Goal: Task Accomplishment & Management: Manage account settings

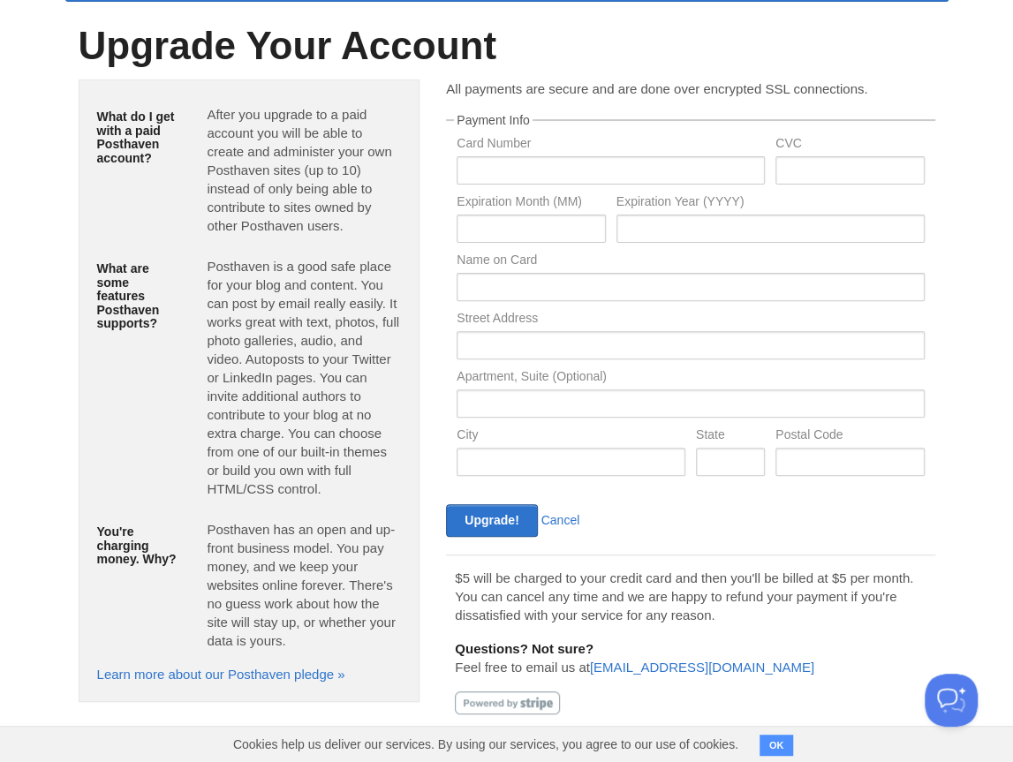
scroll to position [83, 0]
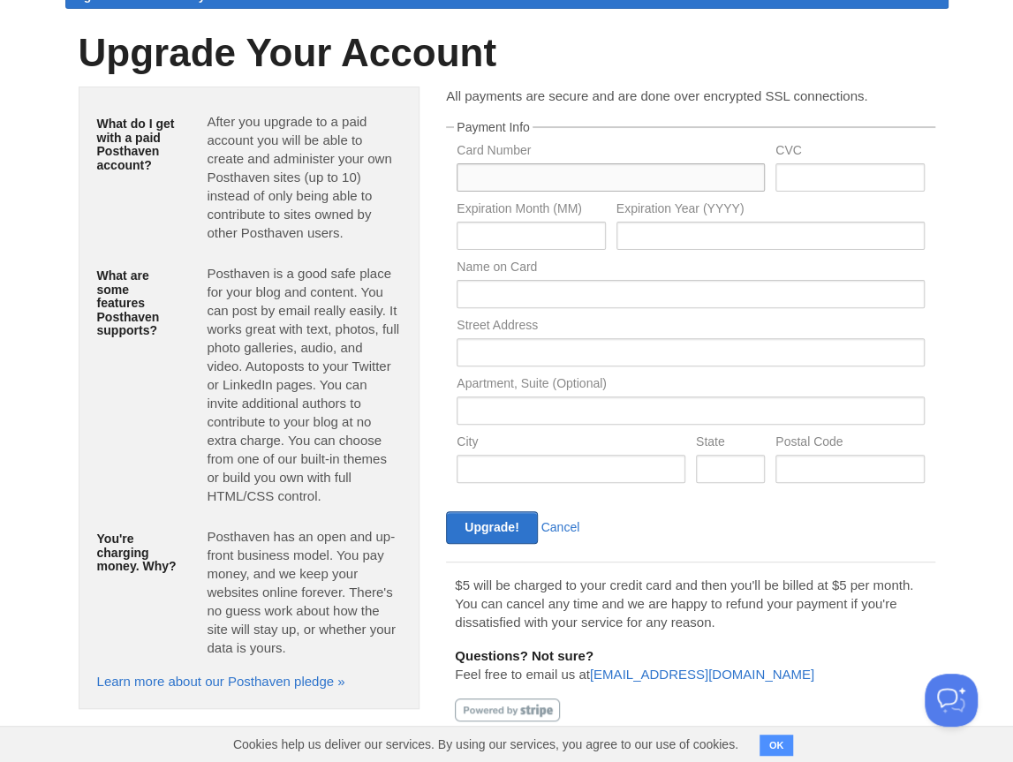
click at [558, 177] on input "text" at bounding box center [611, 177] width 308 height 28
type input "[CREDIT_CARD_NUMBER]"
type input "085"
type input "01"
type input "2028"
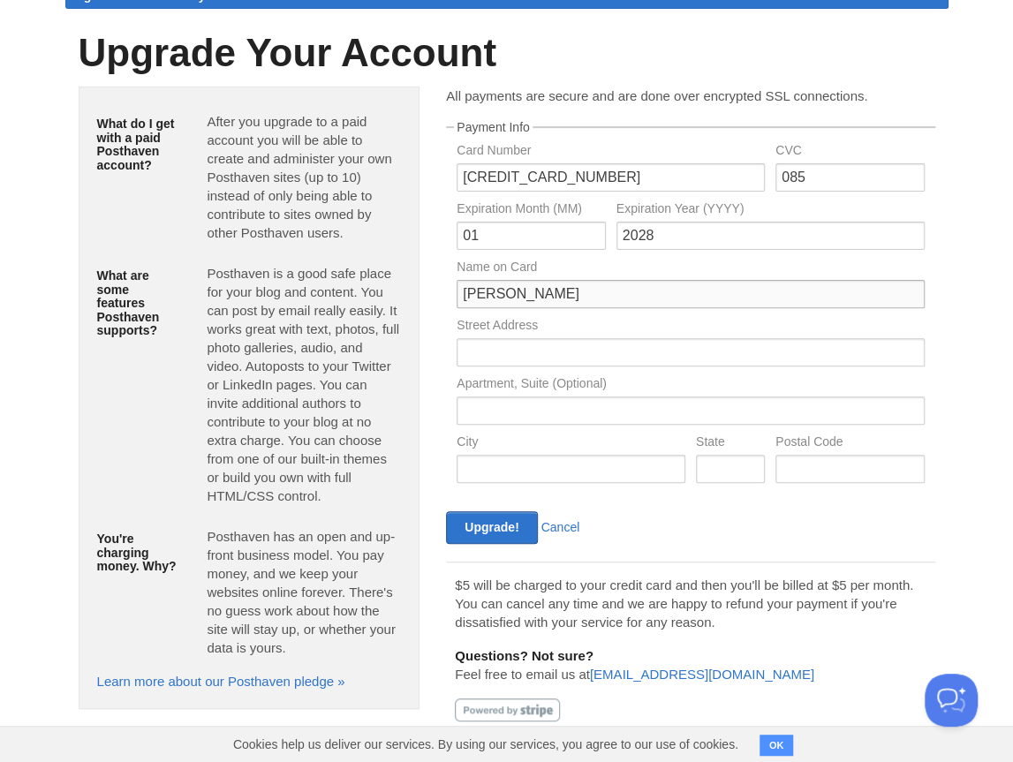
type input "[PERSON_NAME]"
type input "[STREET_ADDRESS][PERSON_NAME]"
type input "[PERSON_NAME][GEOGRAPHIC_DATA]"
type input "MI"
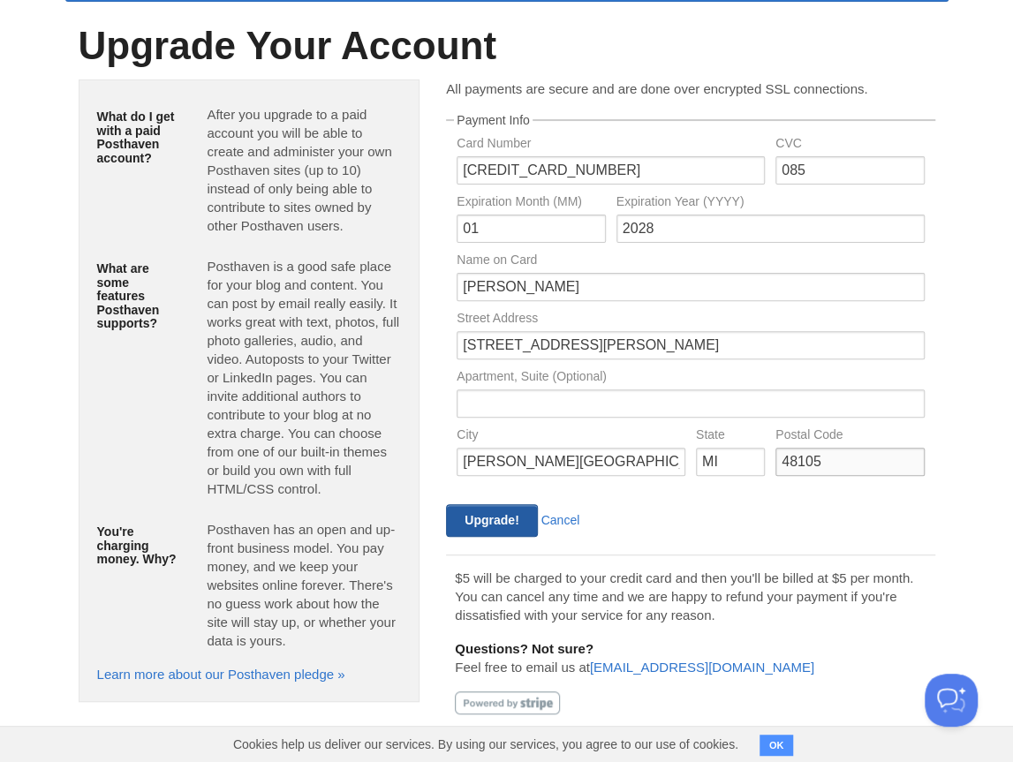
type input "48105"
click at [475, 519] on input "Upgrade!" at bounding box center [491, 520] width 91 height 33
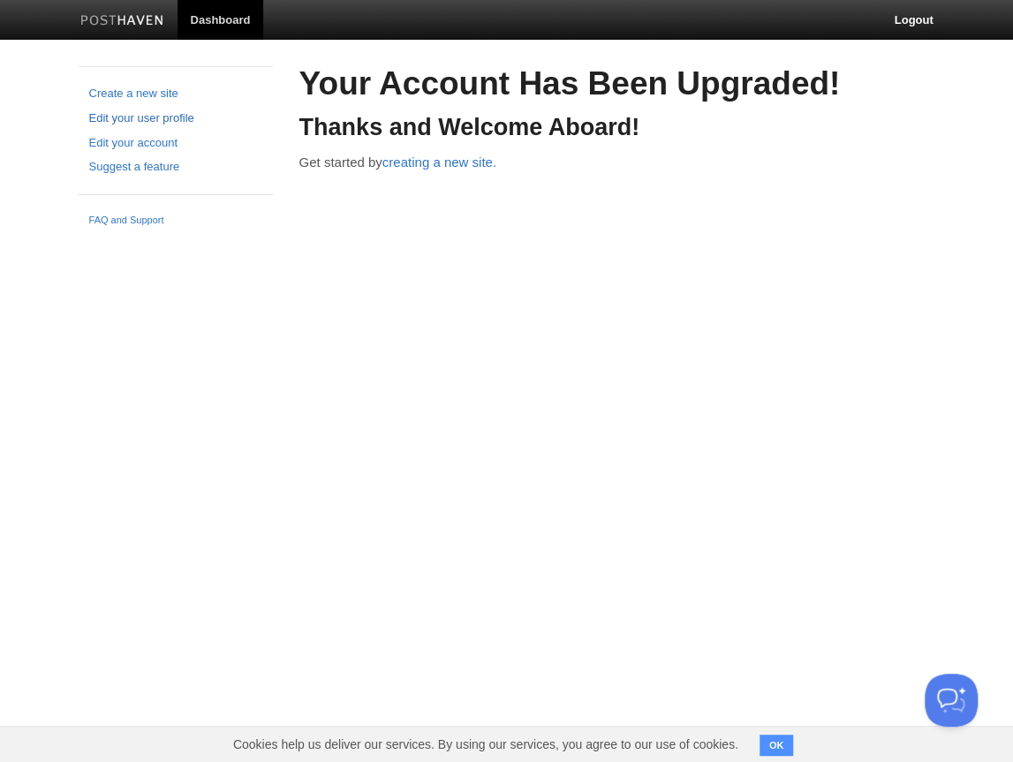
click at [146, 118] on link "Edit your user profile" at bounding box center [175, 119] width 173 height 19
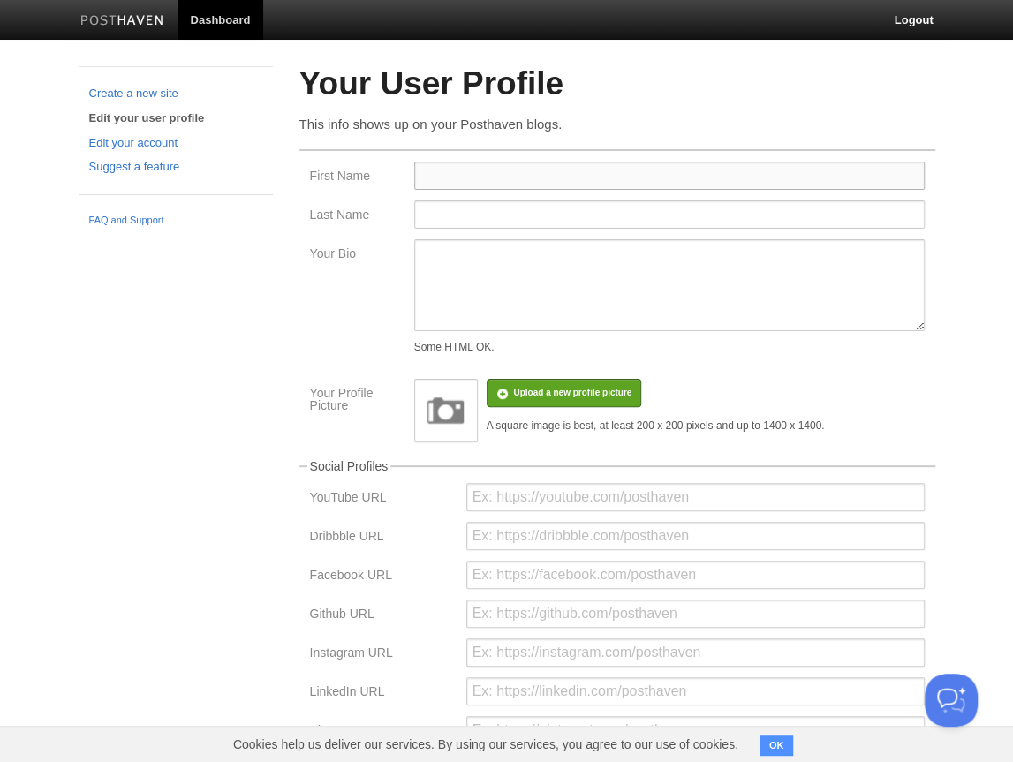
click at [529, 182] on input "First Name" at bounding box center [669, 176] width 511 height 28
type input "Hyunwon"
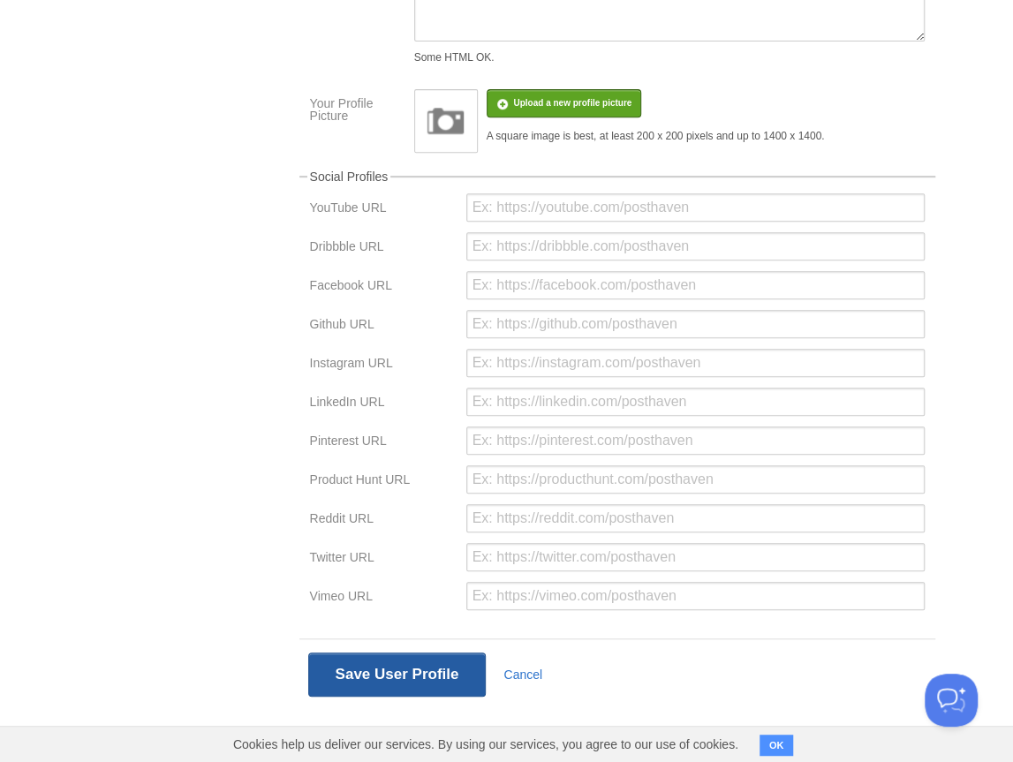
type input "Chung"
click at [420, 667] on button "Save User Profile" at bounding box center [397, 675] width 178 height 44
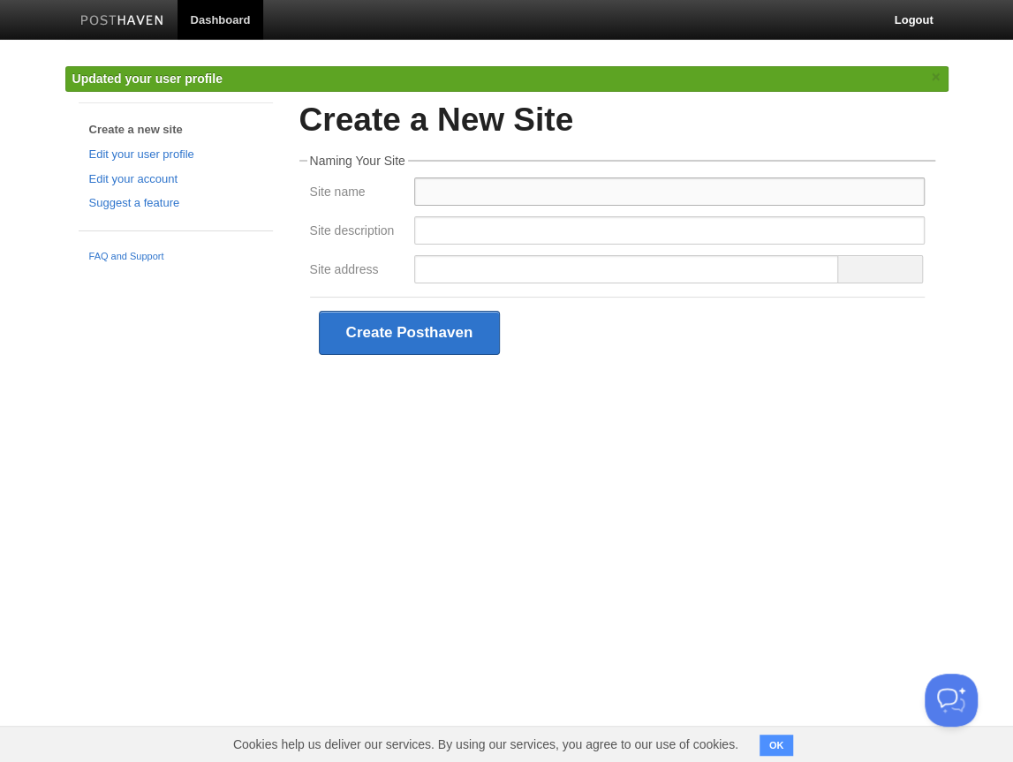
click at [443, 194] on input "Site name" at bounding box center [669, 192] width 511 height 28
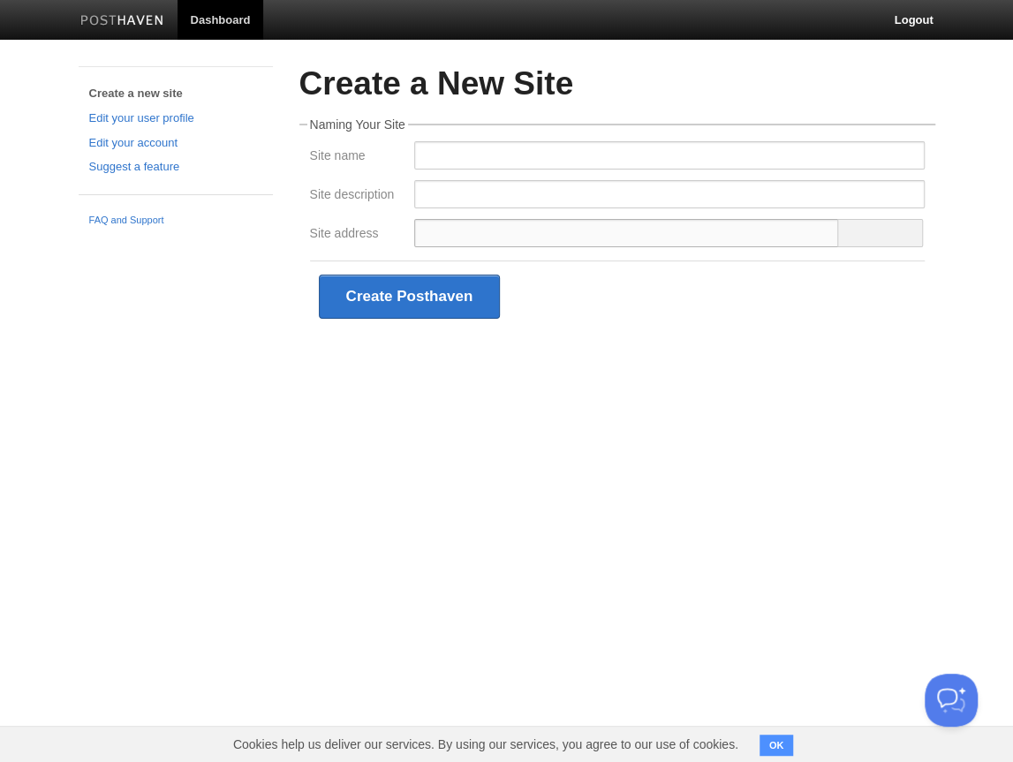
click at [744, 224] on input "Site address" at bounding box center [627, 233] width 426 height 28
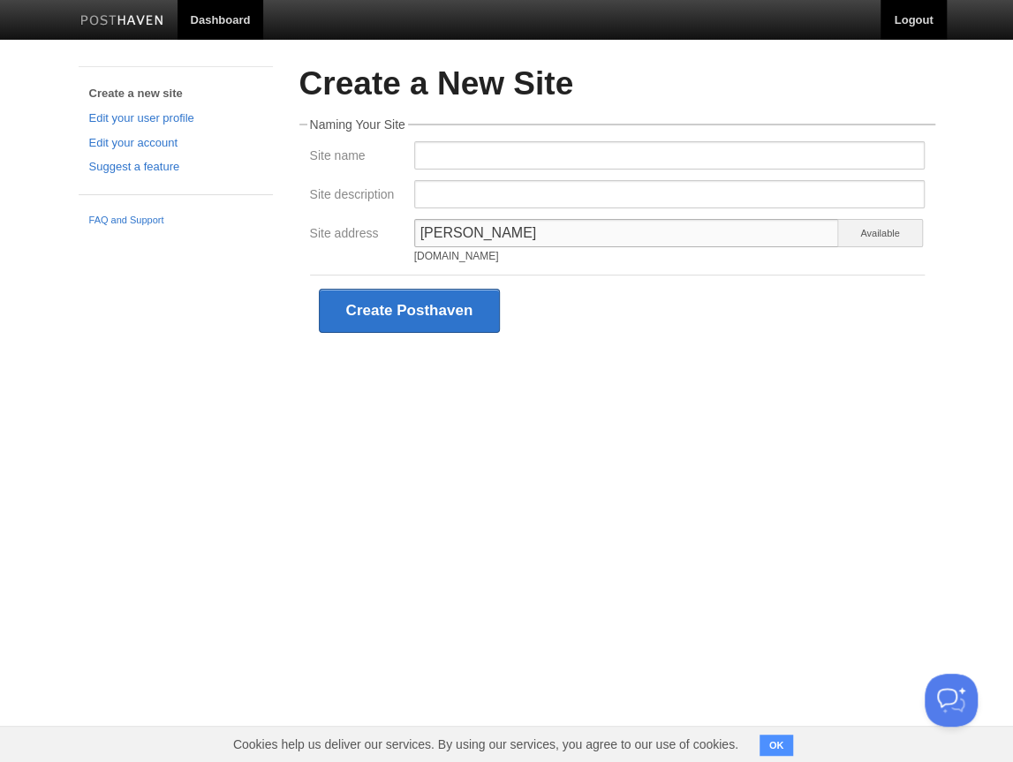
type input "hyunwon"
click at [523, 154] on input "Site name" at bounding box center [669, 155] width 511 height 28
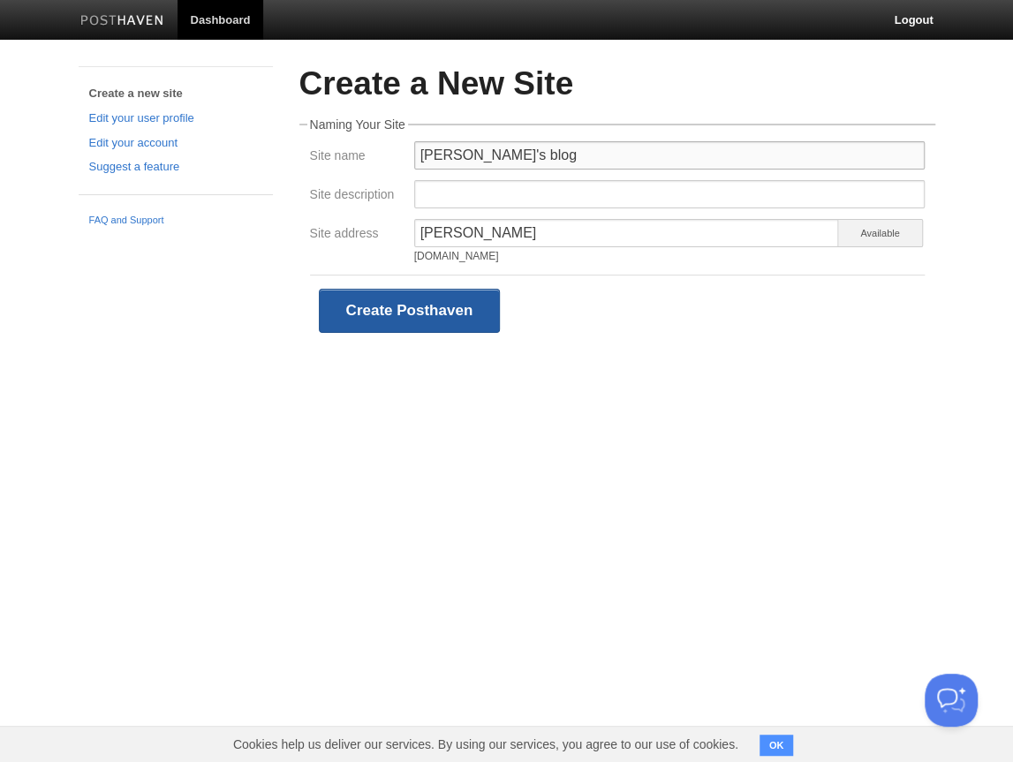
type input "Hyunwon's blog"
click at [371, 306] on button "Create Posthaven" at bounding box center [410, 311] width 182 height 44
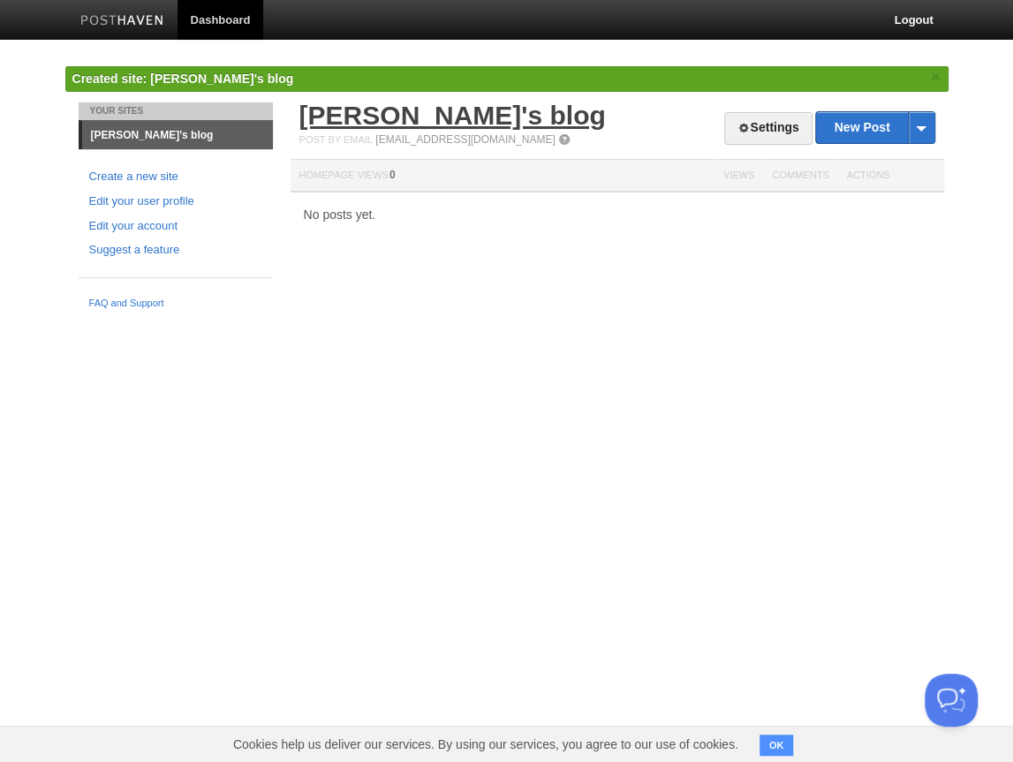
click at [420, 109] on link "Hyunwon's blog" at bounding box center [452, 115] width 306 height 29
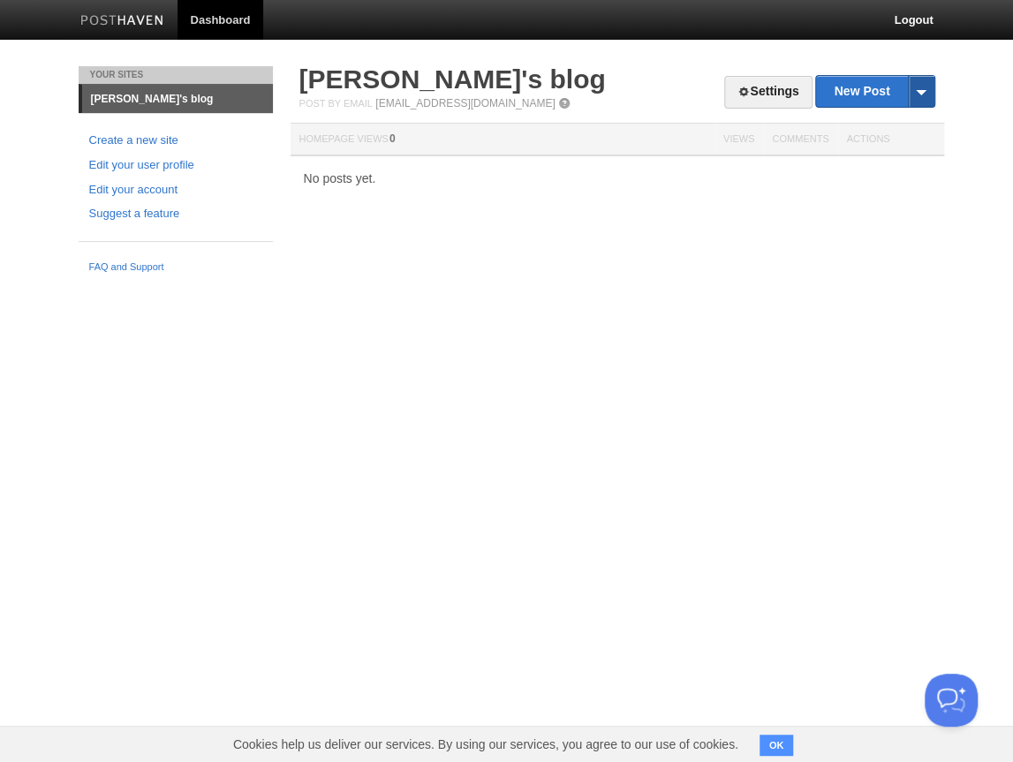
click at [922, 88] on span at bounding box center [921, 91] width 26 height 31
drag, startPoint x: 532, startPoint y: 259, endPoint x: 287, endPoint y: 200, distance: 251.7
click at [532, 259] on div "Your Sites Hyunwon's blog Create a new site Edit your user profile Edit your ac…" at bounding box center [506, 174] width 883 height 216
click at [139, 142] on link "Create a new site" at bounding box center [175, 141] width 173 height 19
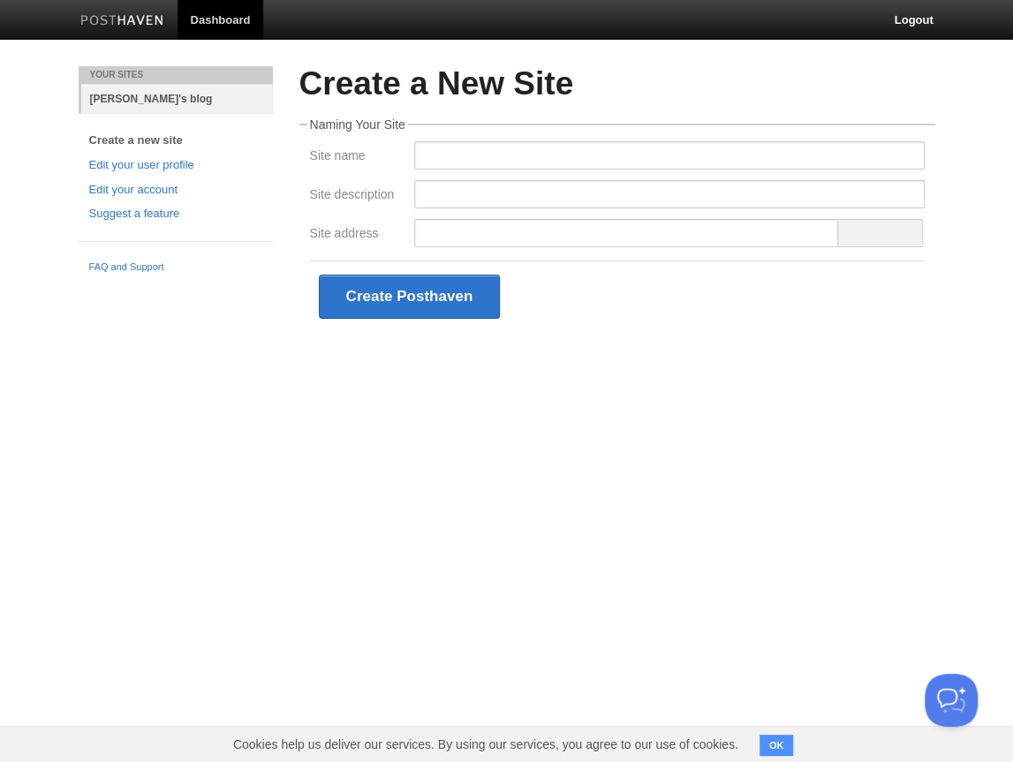
click at [134, 99] on link "Hyunwon's blog" at bounding box center [177, 98] width 192 height 29
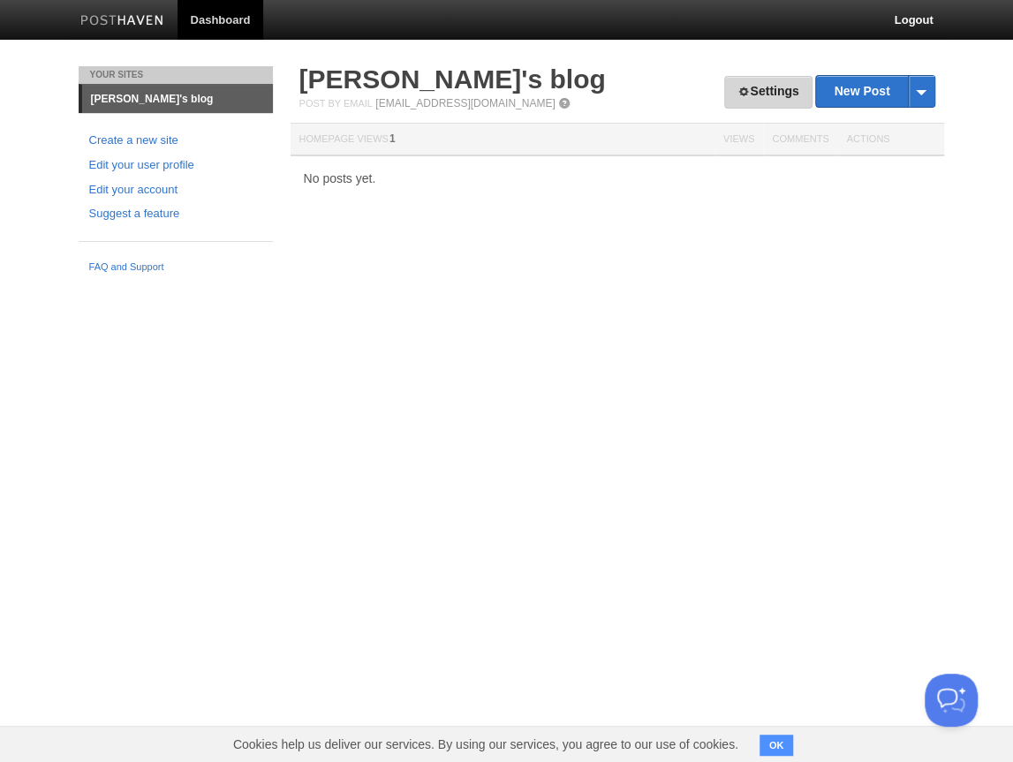
click at [726, 102] on link "Settings" at bounding box center [767, 92] width 87 height 33
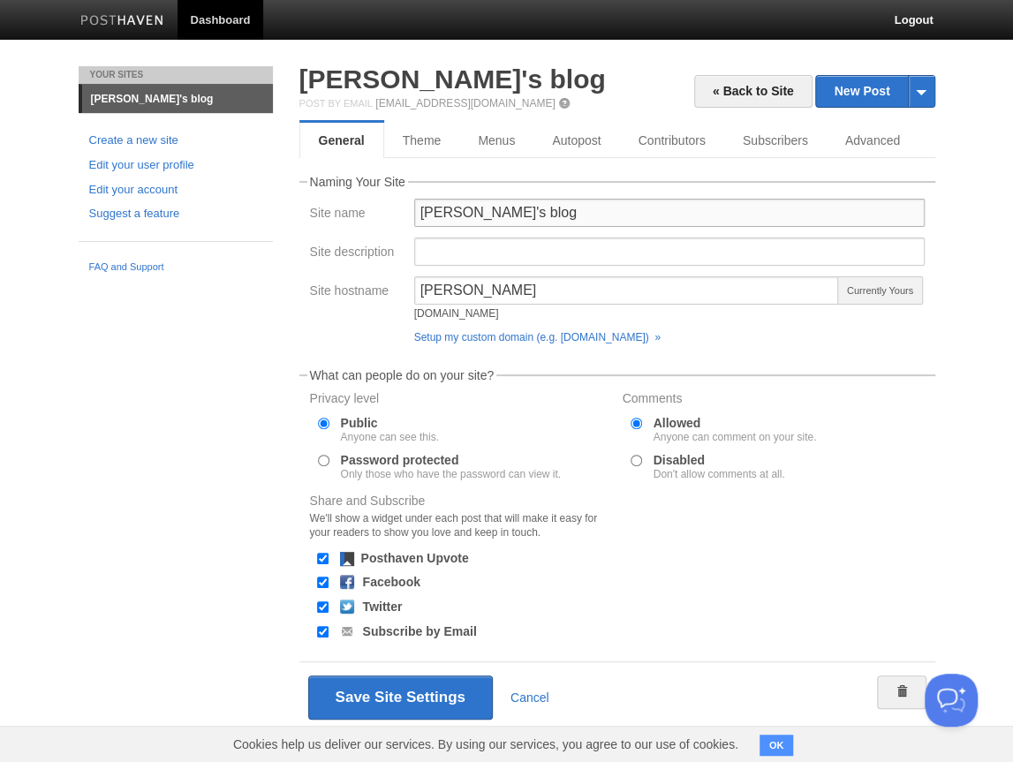
click at [535, 209] on input "Hyunwon's blog" at bounding box center [669, 213] width 511 height 28
type input "Hyunwon's thought"
click at [389, 713] on button "Save Site Settings" at bounding box center [400, 698] width 185 height 44
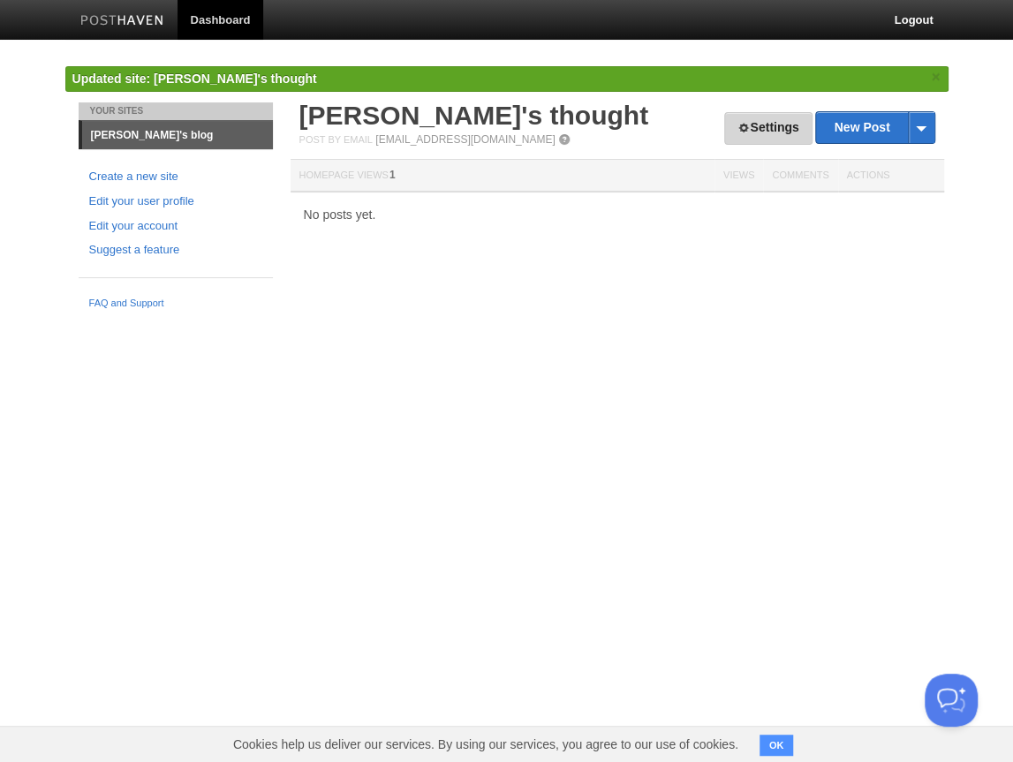
click at [771, 130] on div "Settings New Post by Web by Email Hyunwon's thought Post by Email post@hyunwon.…" at bounding box center [617, 147] width 636 height 90
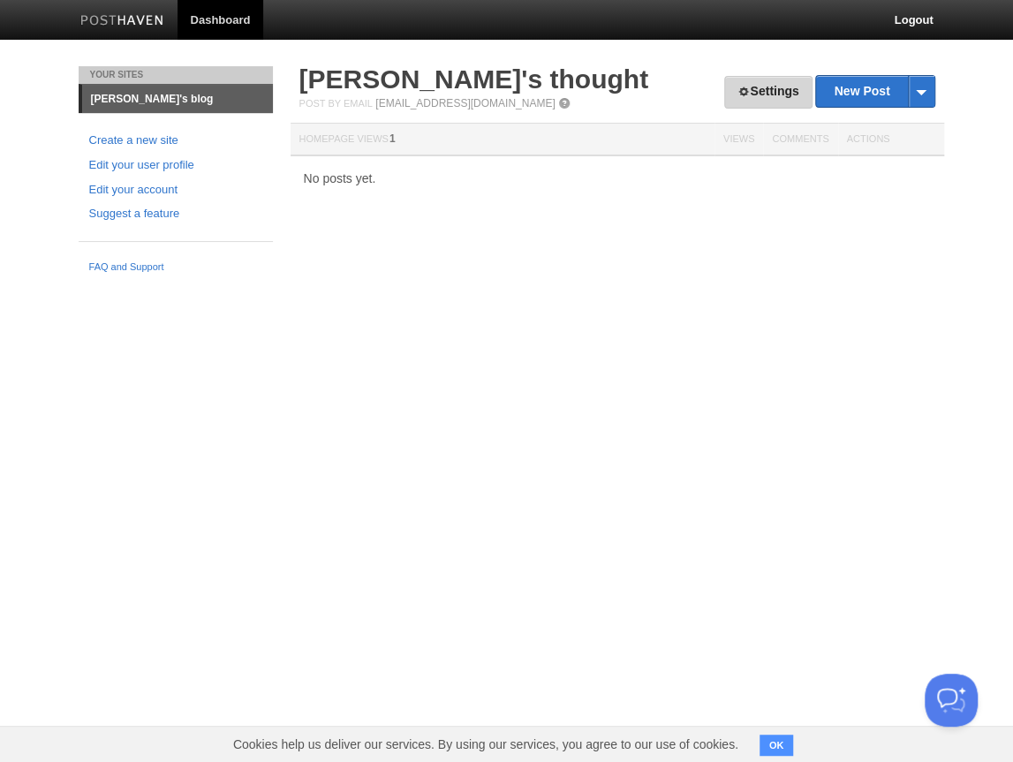
click at [759, 95] on link "Settings" at bounding box center [767, 92] width 87 height 33
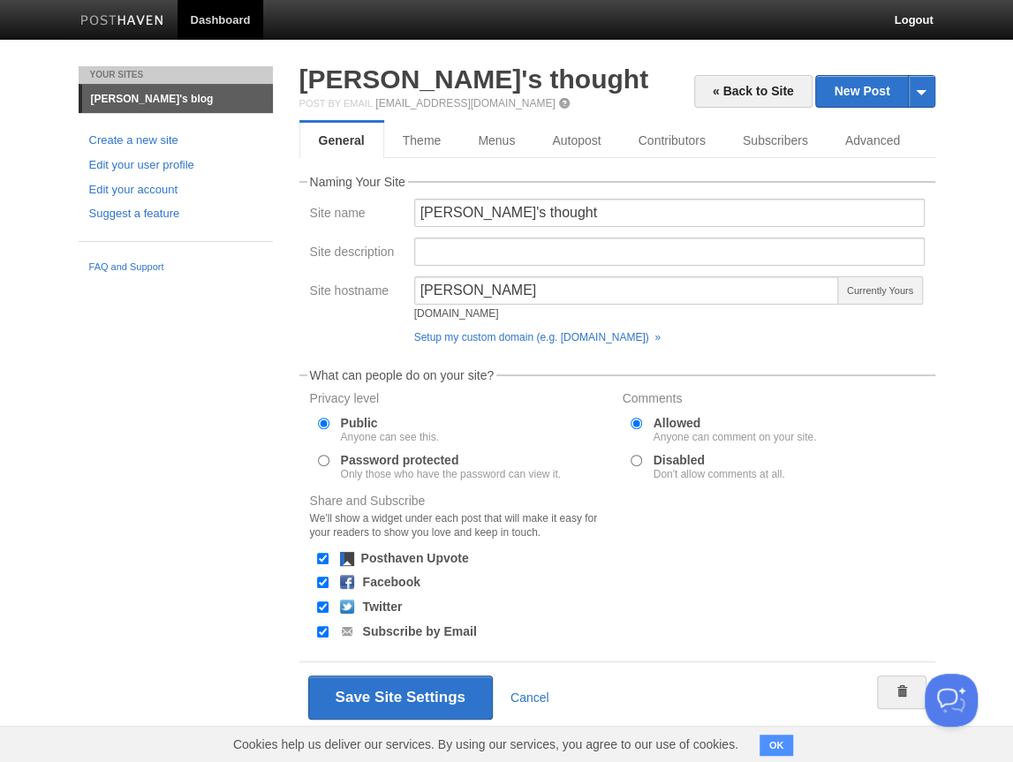
click at [325, 630] on input "Subscribe by Email" at bounding box center [322, 631] width 11 height 11
click at [319, 631] on input "Subscribe by Email" at bounding box center [322, 631] width 11 height 11
checkbox input "true"
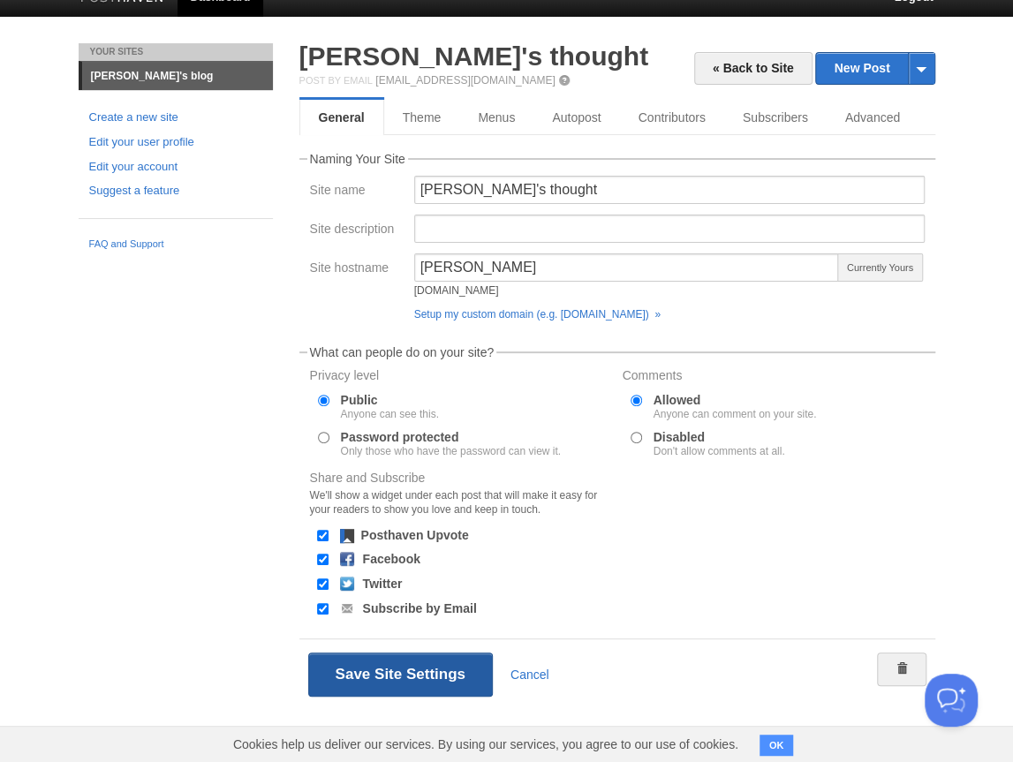
click at [384, 680] on button "Save Site Settings" at bounding box center [400, 675] width 185 height 44
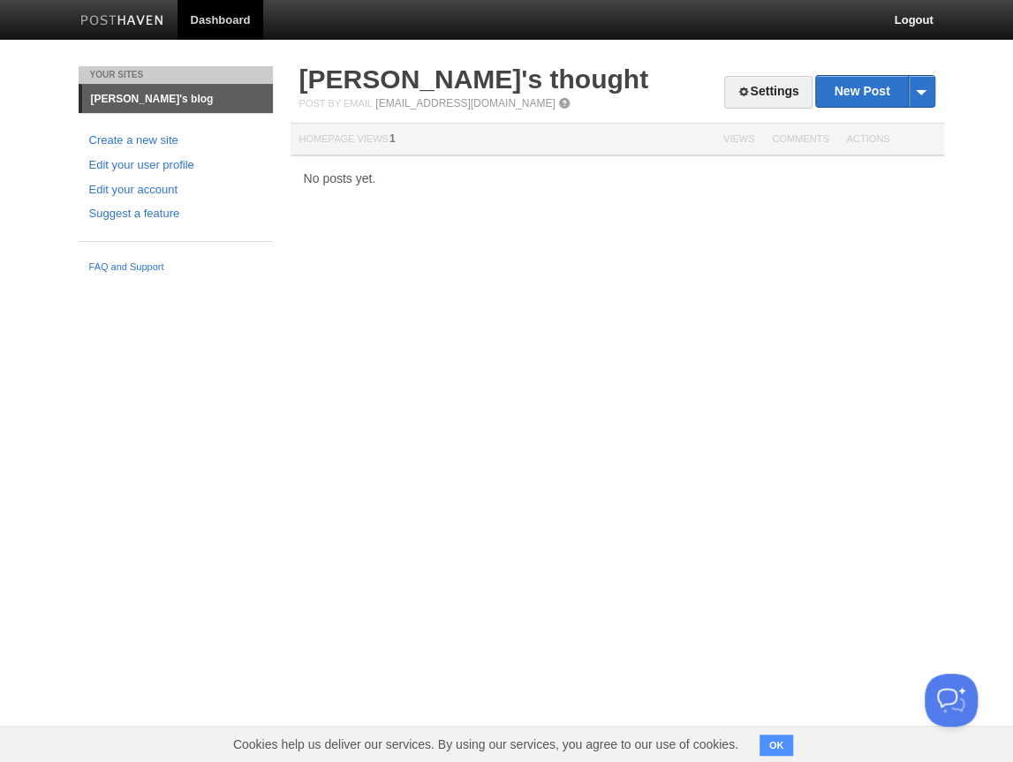
click at [636, 231] on div "Your Sites Hyunwon's blog Create a new site Edit your user profile Edit your ac…" at bounding box center [506, 174] width 883 height 216
click at [780, 94] on link "Settings" at bounding box center [767, 92] width 87 height 33
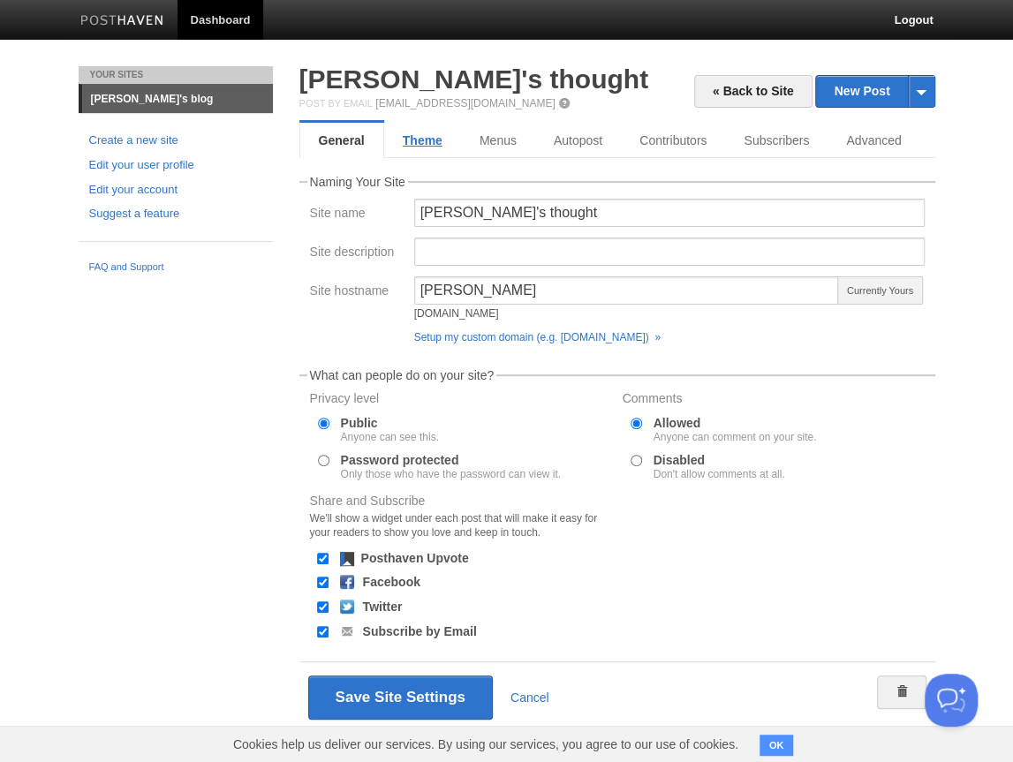
click at [433, 144] on link "Theme" at bounding box center [422, 140] width 77 height 35
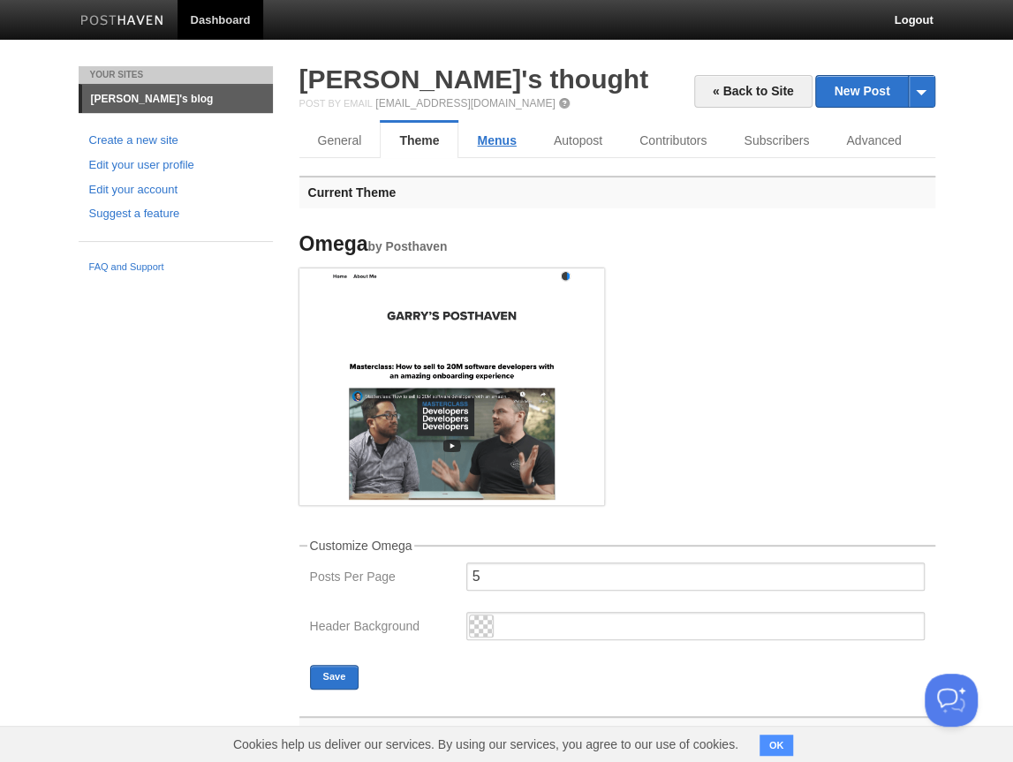
click at [511, 149] on link "Menus" at bounding box center [496, 140] width 76 height 35
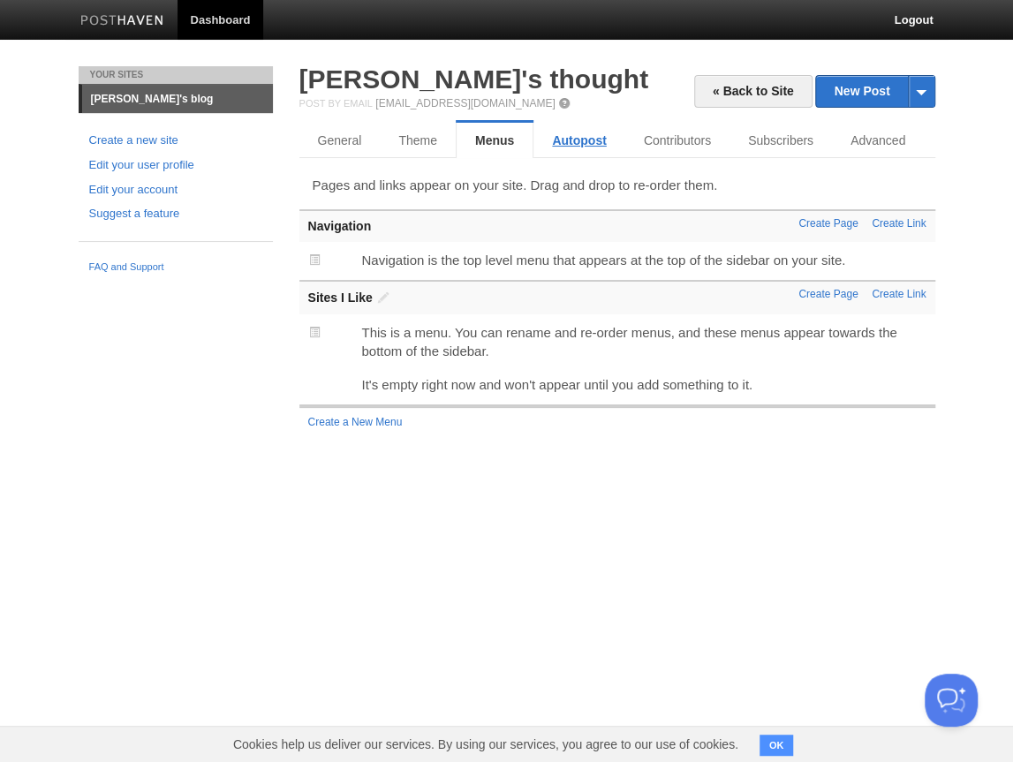
click at [565, 141] on link "Autopost" at bounding box center [579, 140] width 91 height 35
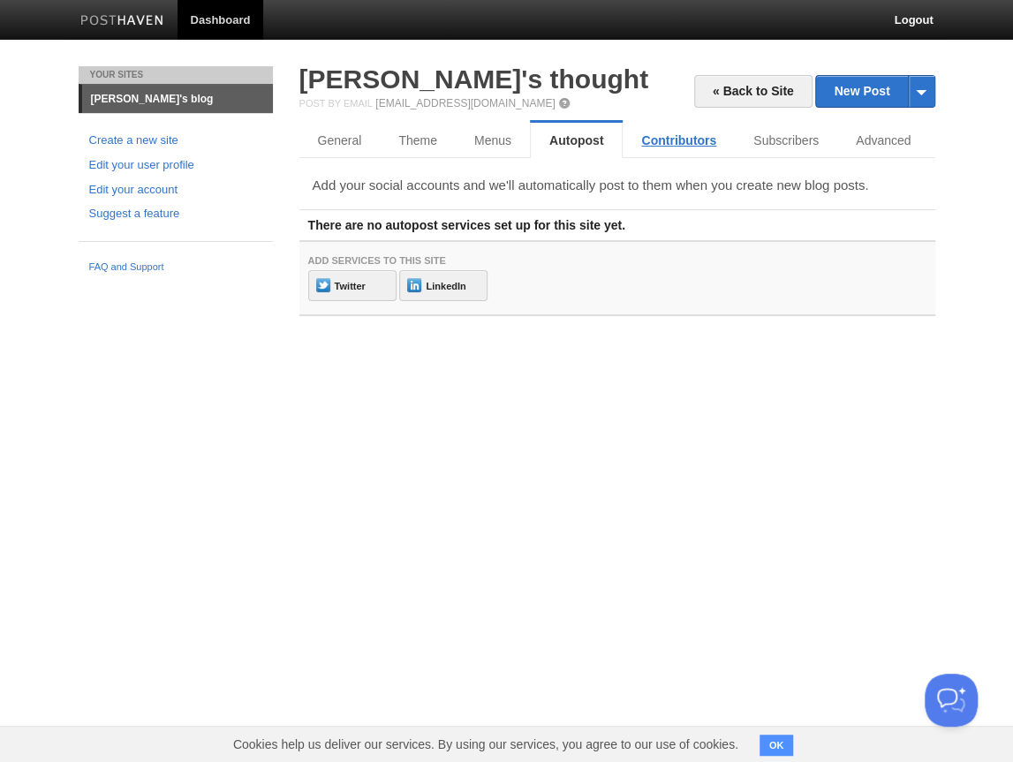
click at [650, 143] on link "Contributors" at bounding box center [679, 140] width 112 height 35
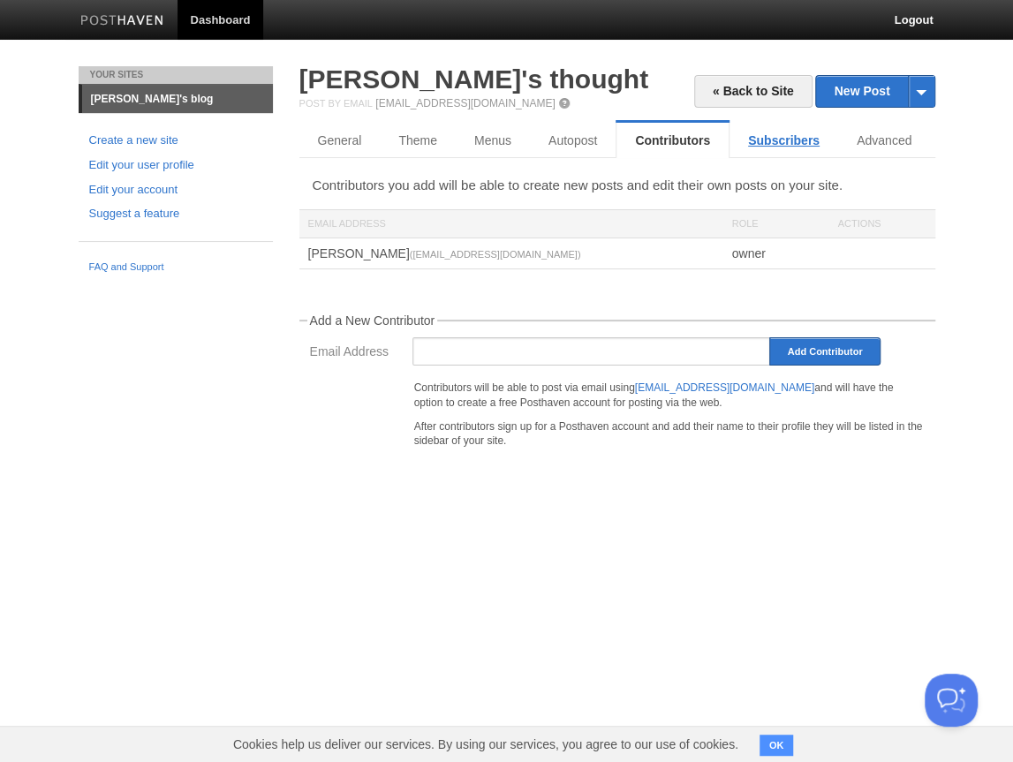
click at [772, 143] on link "Subscribers" at bounding box center [784, 140] width 109 height 35
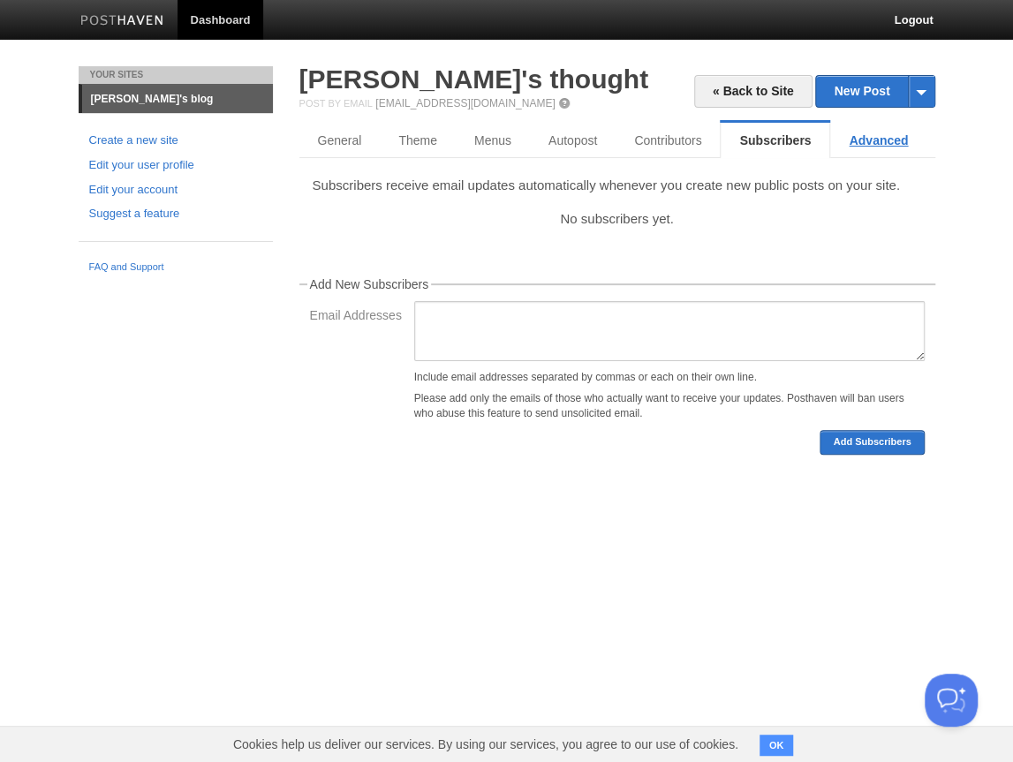
click at [872, 144] on link "Advanced" at bounding box center [878, 140] width 96 height 35
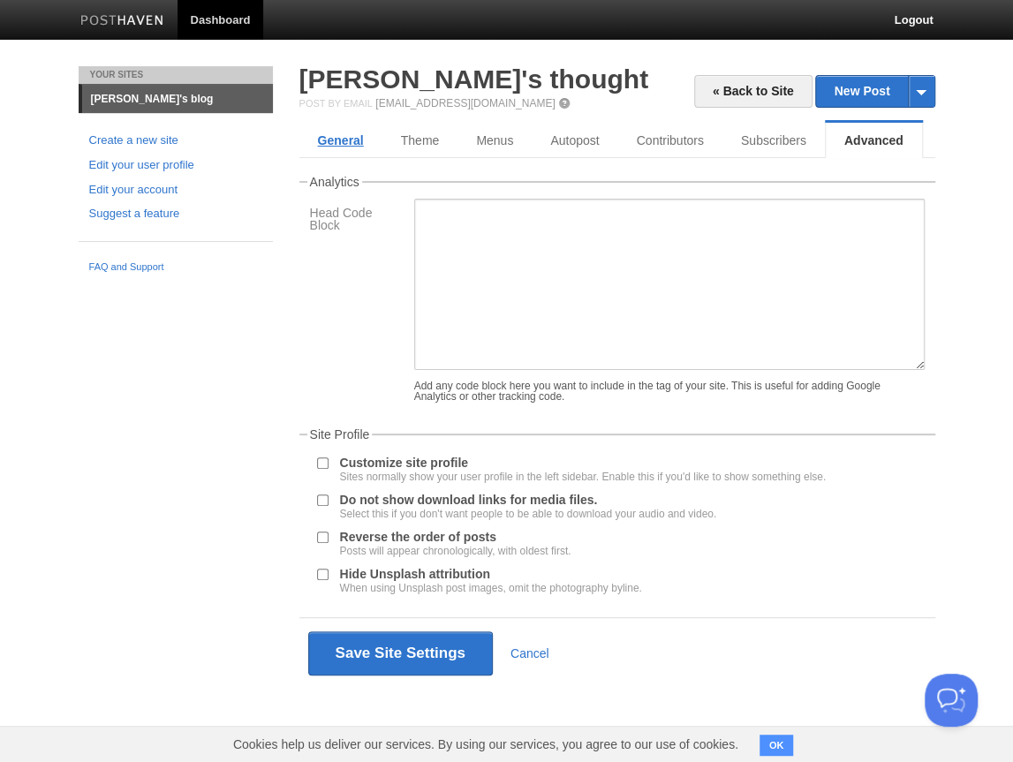
click at [344, 142] on link "General" at bounding box center [340, 140] width 83 height 35
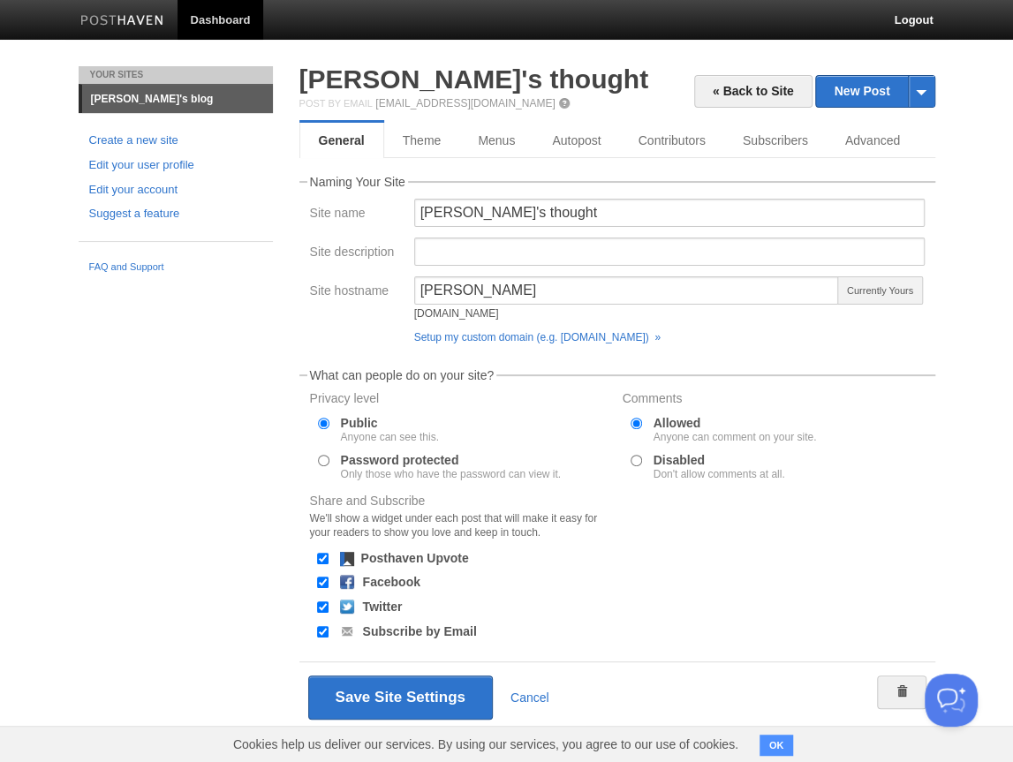
scroll to position [23, 0]
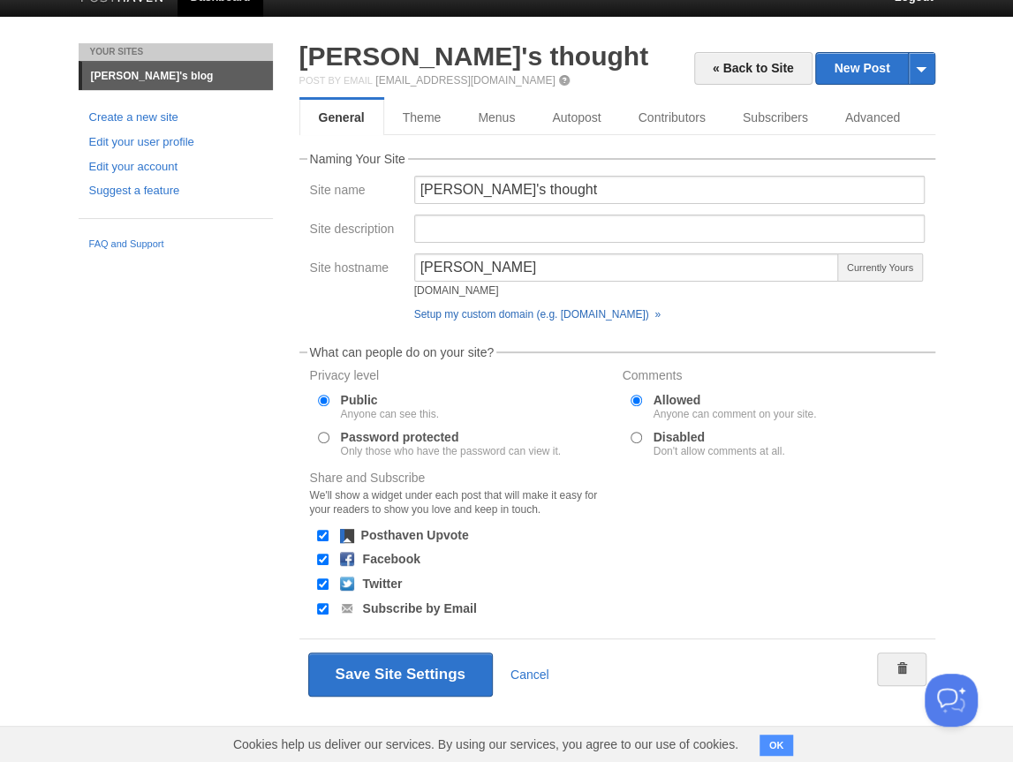
click at [492, 314] on link "Setup my custom domain (e.g. blog.yourdomain.com) »" at bounding box center [537, 314] width 246 height 12
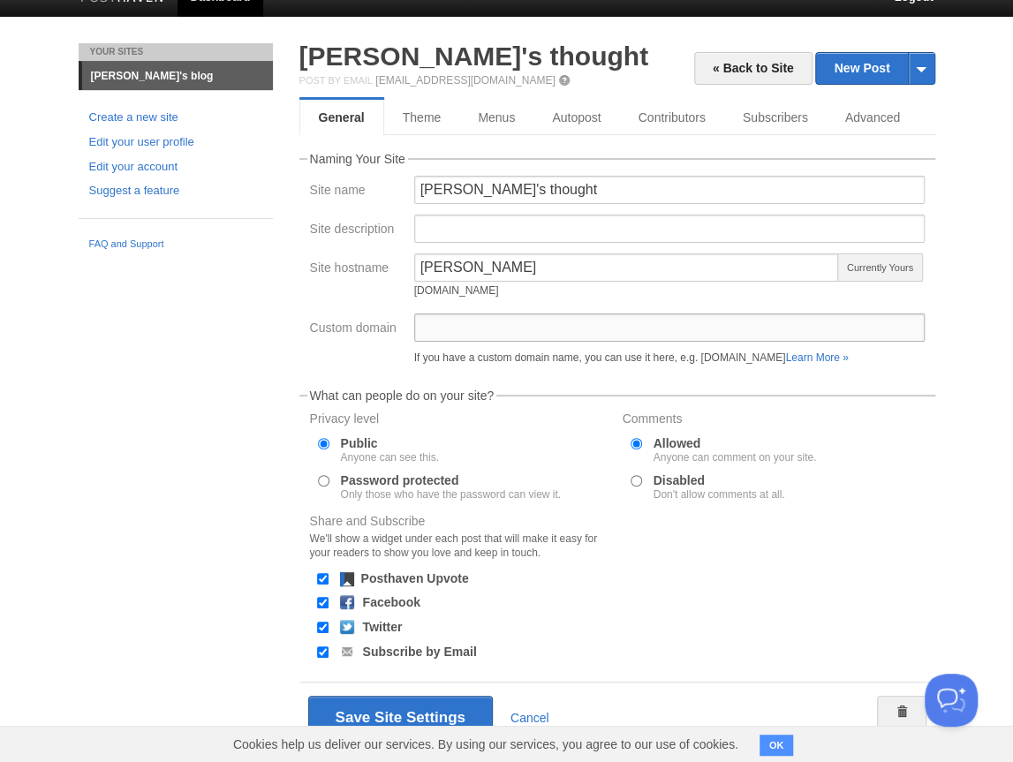
click at [488, 335] on input "Custom domain" at bounding box center [669, 328] width 511 height 28
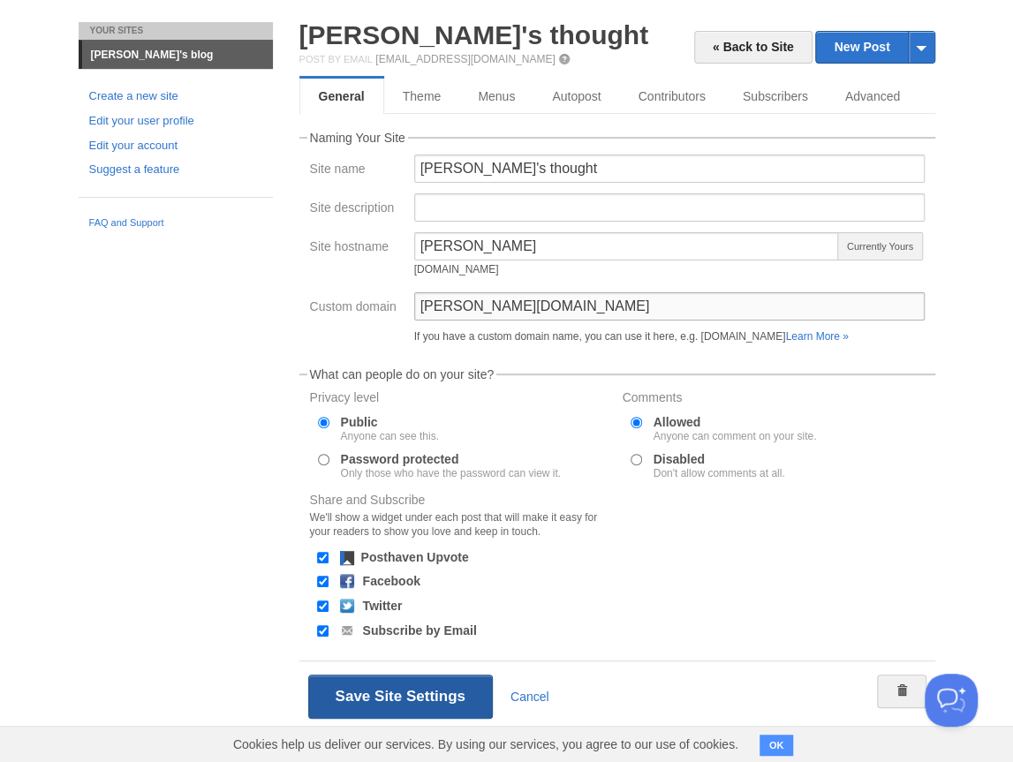
type input "hyunwon.blog"
click at [415, 700] on button "Save Site Settings" at bounding box center [400, 697] width 185 height 44
click at [406, 702] on button "Save Site Settings" at bounding box center [400, 697] width 185 height 44
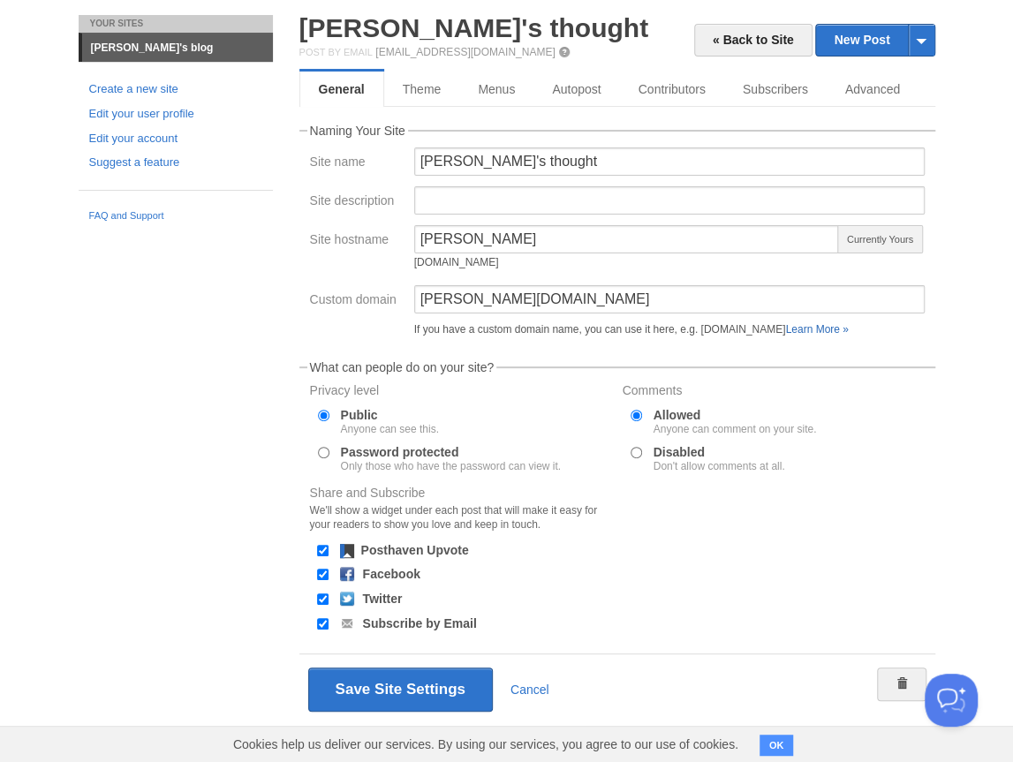
scroll to position [65, 0]
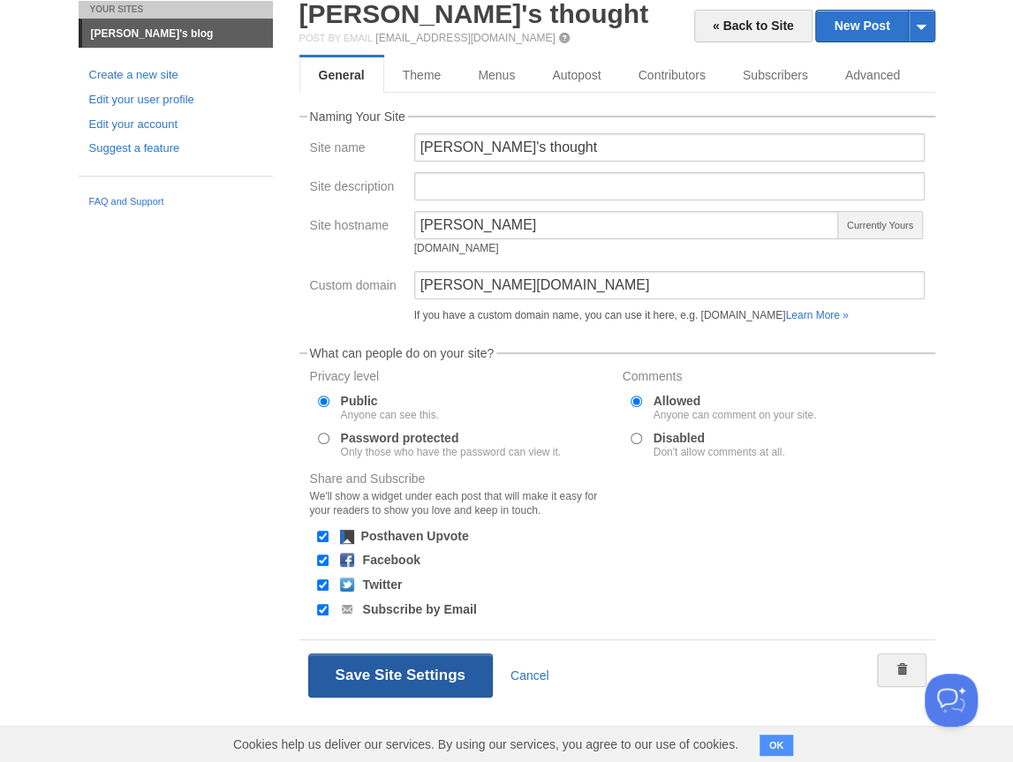
drag, startPoint x: 404, startPoint y: 671, endPoint x: 390, endPoint y: 674, distance: 13.5
click at [404, 671] on button "Save Site Settings" at bounding box center [400, 676] width 185 height 44
click at [367, 673] on button "Save Site Settings" at bounding box center [400, 676] width 185 height 44
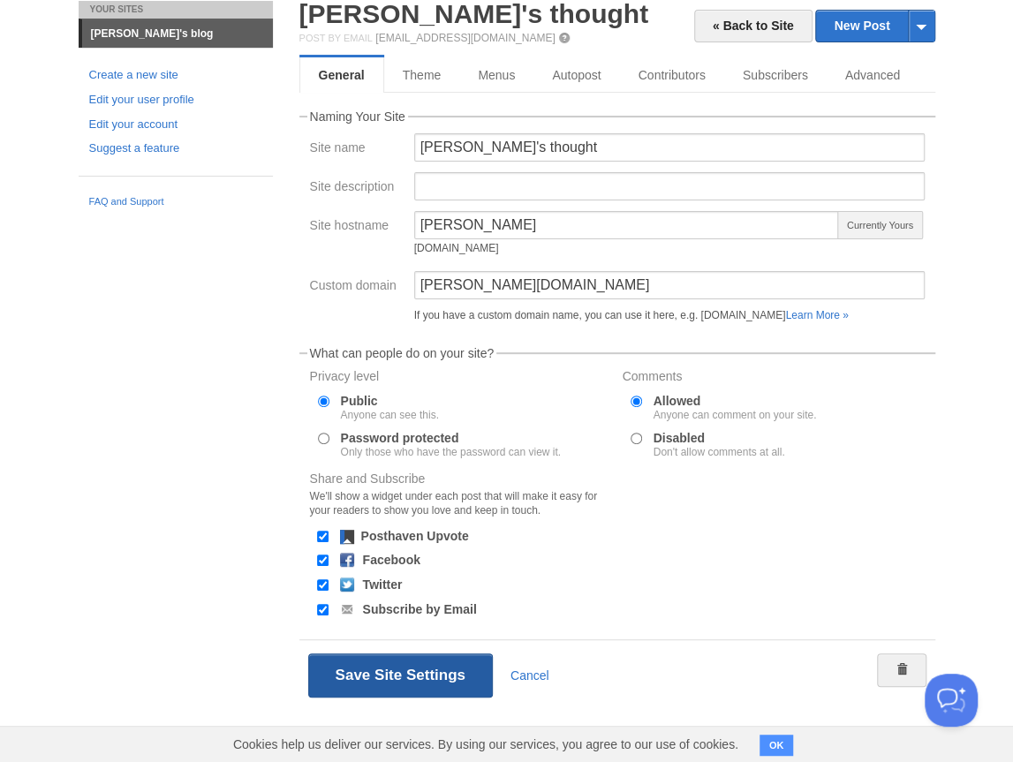
drag, startPoint x: 367, startPoint y: 673, endPoint x: 375, endPoint y: 654, distance: 20.7
click at [368, 673] on button "Save Site Settings" at bounding box center [400, 676] width 185 height 44
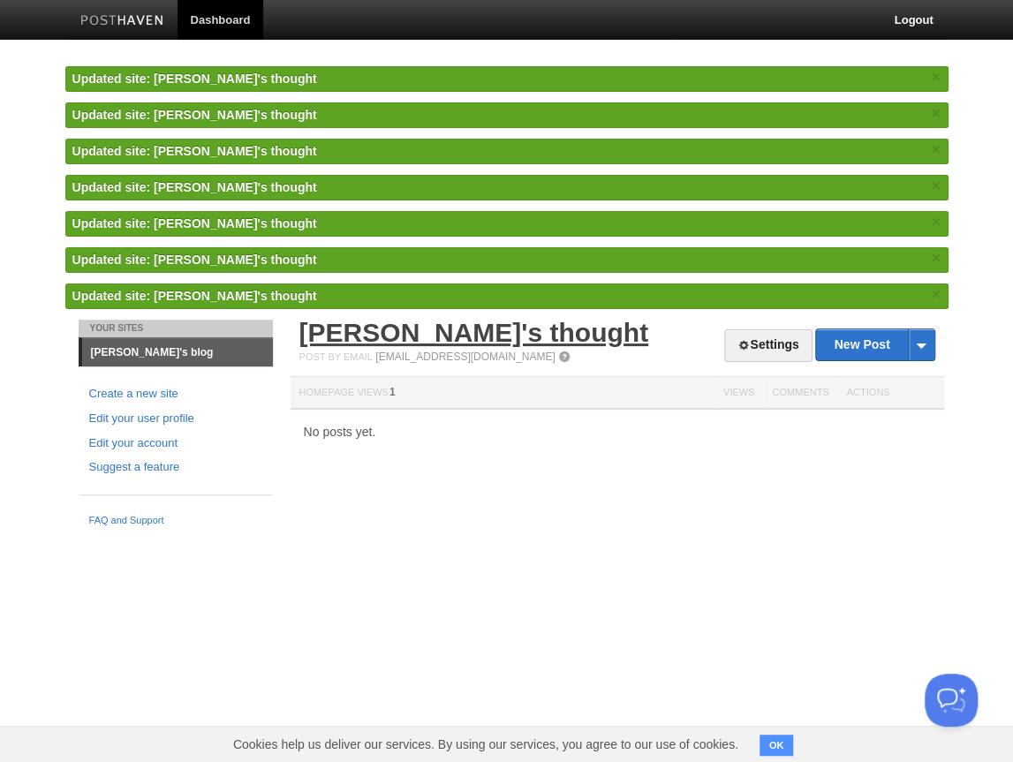
click at [366, 335] on link "Hyunwon's thought" at bounding box center [473, 332] width 349 height 29
click at [747, 340] on link "Settings" at bounding box center [767, 345] width 87 height 33
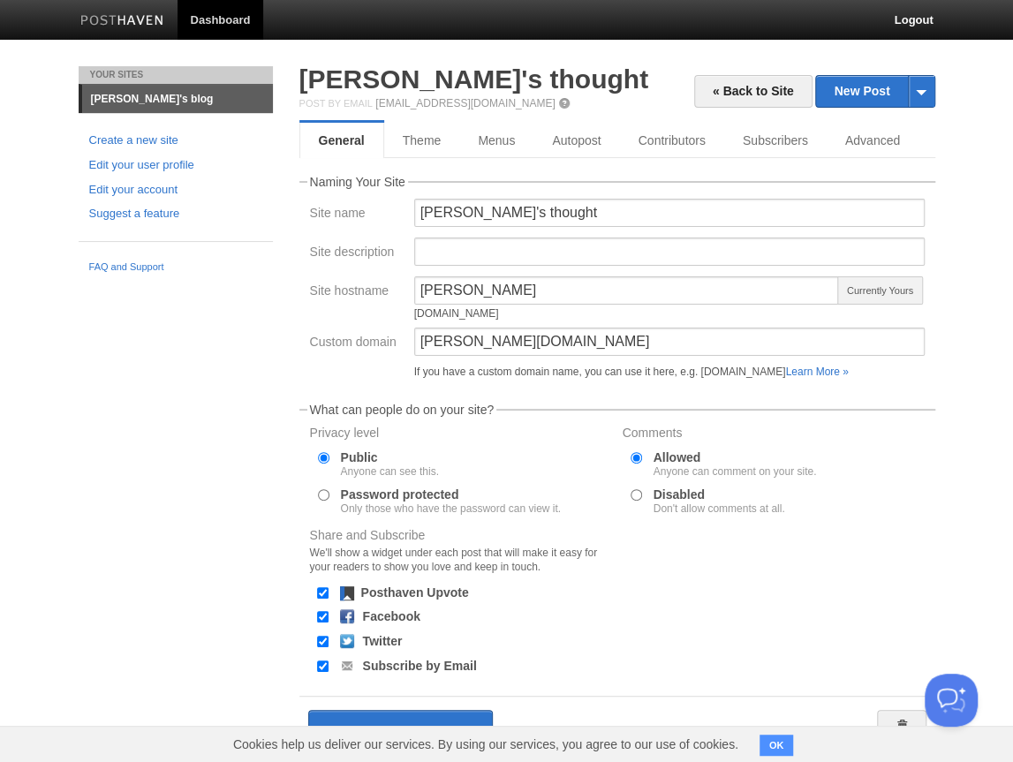
drag, startPoint x: 543, startPoint y: 315, endPoint x: 513, endPoint y: 281, distance: 45.7
click at [416, 314] on div "hyunwon.posthaven.com" at bounding box center [627, 313] width 426 height 11
copy div "hyunwon.posthaven.com"
click at [535, 322] on div "hyunwon hyunwon.posthaven.com" at bounding box center [627, 301] width 426 height 51
drag, startPoint x: 549, startPoint y: 314, endPoint x: 405, endPoint y: 314, distance: 144.0
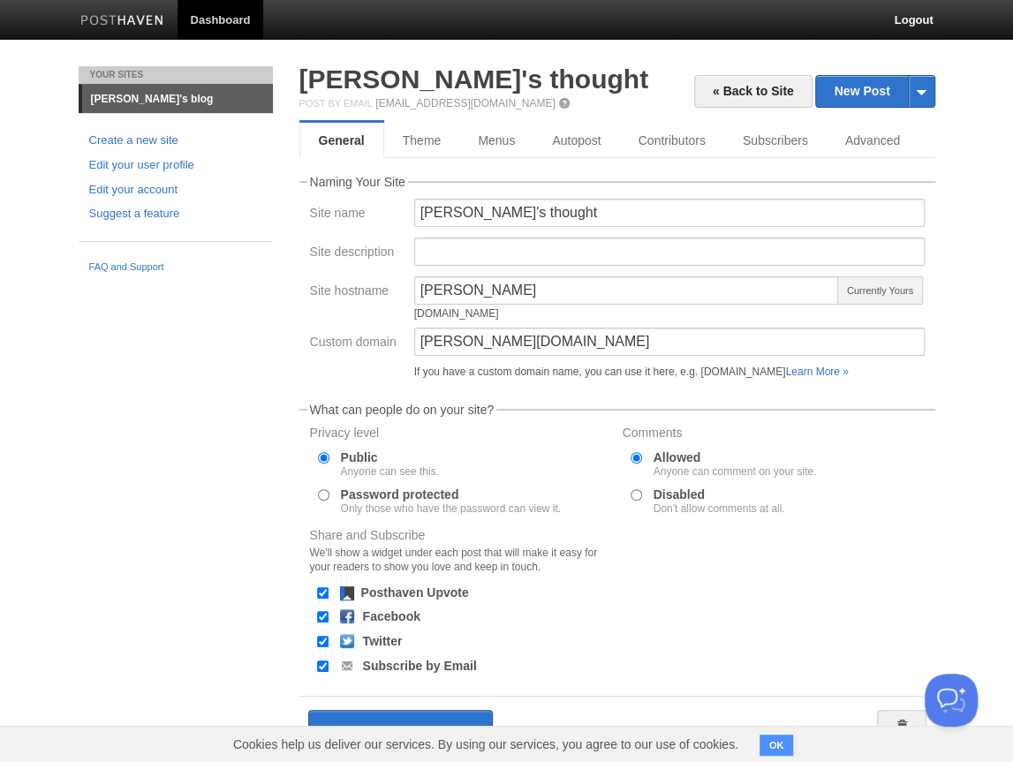
click at [405, 314] on div "Site hostname hyunwon hyunwon.posthaven.com Currently Yours" at bounding box center [617, 301] width 625 height 51
copy div "hyunwon.posthaven.com"
click at [533, 318] on div "hyunwon.posthaven.com" at bounding box center [627, 313] width 426 height 11
drag, startPoint x: 542, startPoint y: 315, endPoint x: 404, endPoint y: 318, distance: 138.7
click at [404, 318] on div "Site hostname hyunwon hyunwon.posthaven.com Currently Yours" at bounding box center [617, 301] width 625 height 51
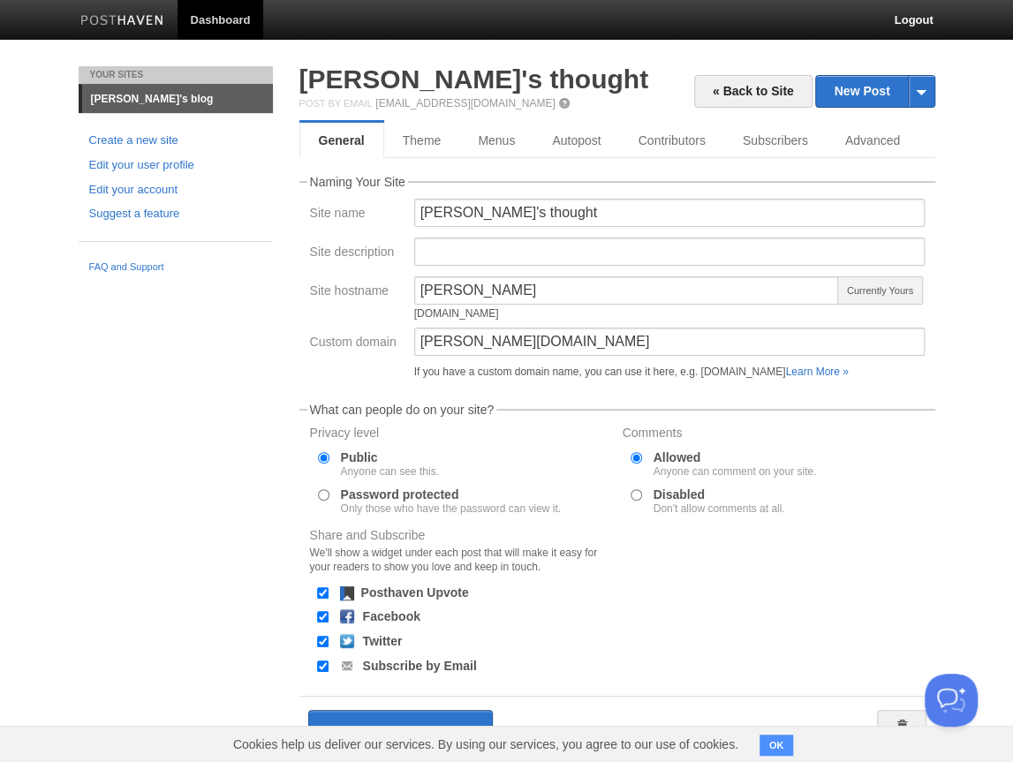
copy div "hyunwon.posthaven.com"
click at [508, 345] on input "hyunwon.blog" at bounding box center [669, 342] width 511 height 28
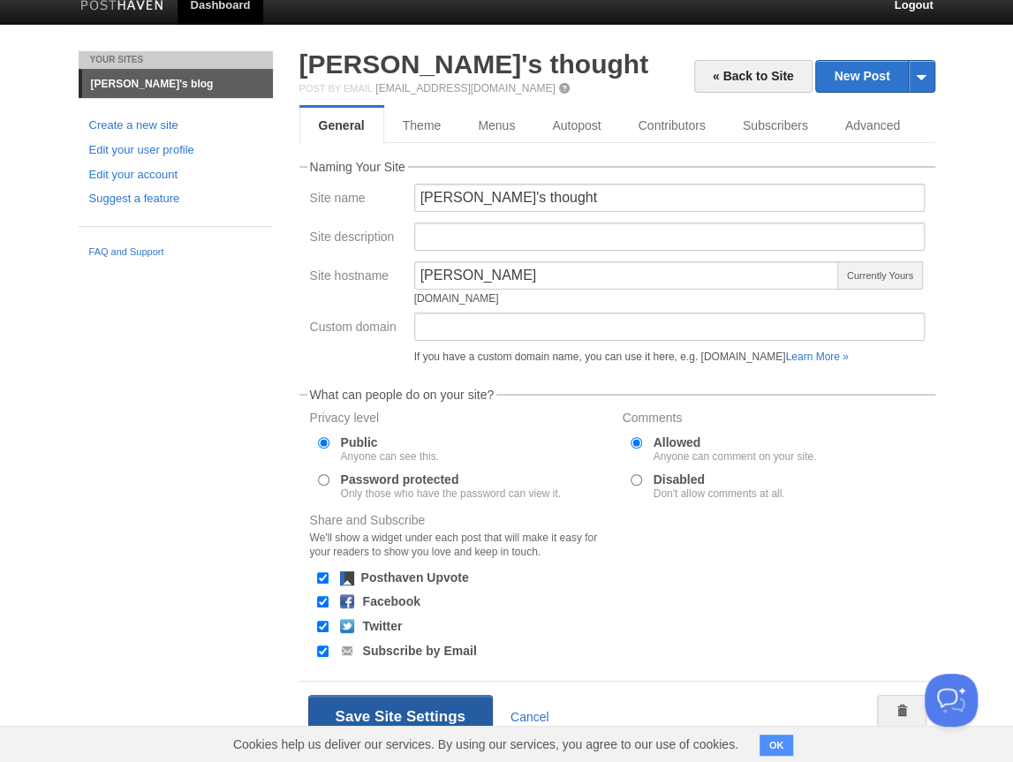
click at [384, 712] on button "Save Site Settings" at bounding box center [400, 717] width 185 height 44
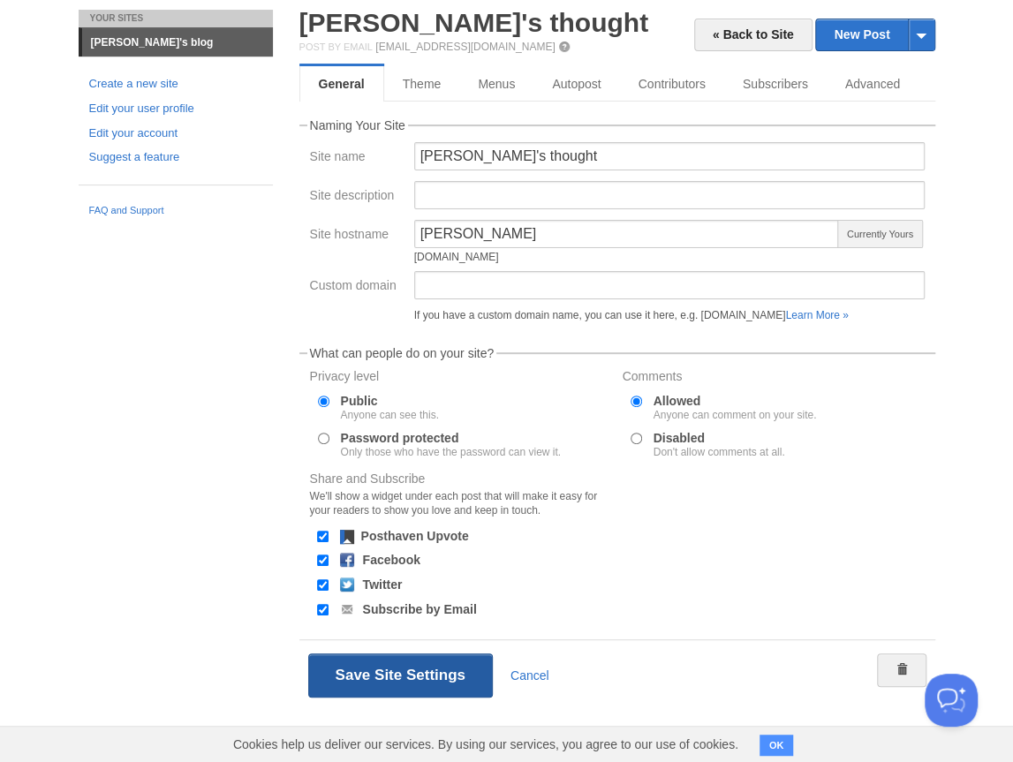
click at [409, 668] on button "Save Site Settings" at bounding box center [400, 676] width 185 height 44
click at [408, 668] on button "Save Site Settings" at bounding box center [400, 676] width 185 height 44
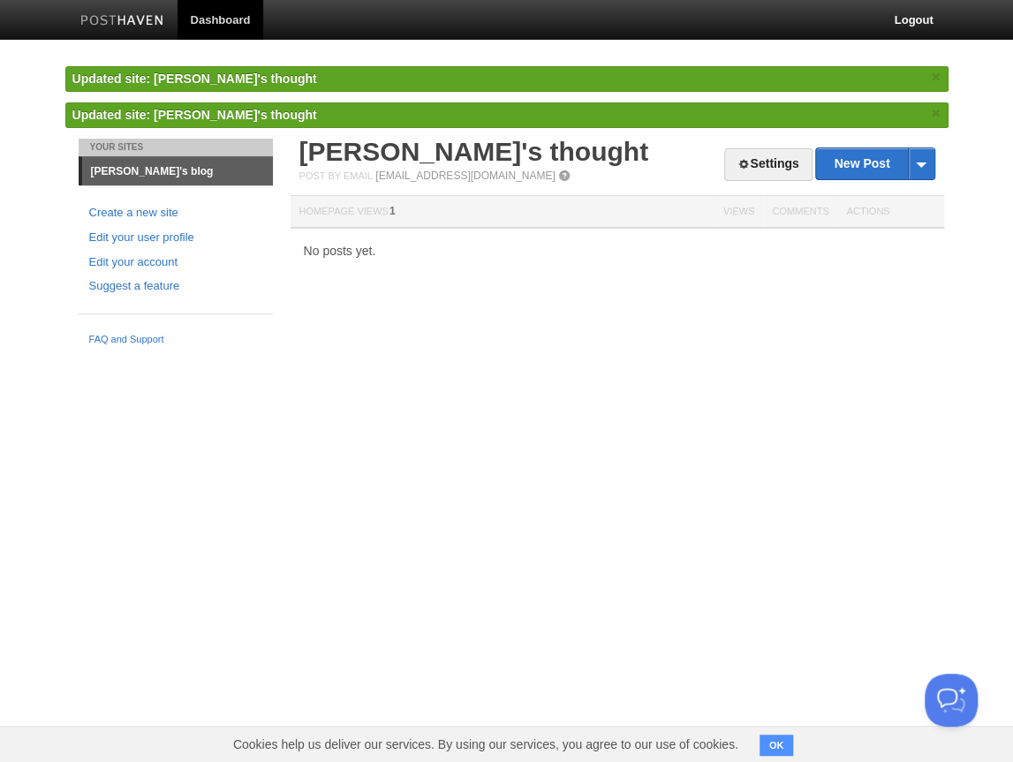
click at [145, 164] on link "Hyunwon's blog" at bounding box center [177, 171] width 191 height 28
click at [139, 173] on link "Hyunwon's blog" at bounding box center [177, 171] width 191 height 28
click at [124, 26] on img at bounding box center [122, 21] width 84 height 13
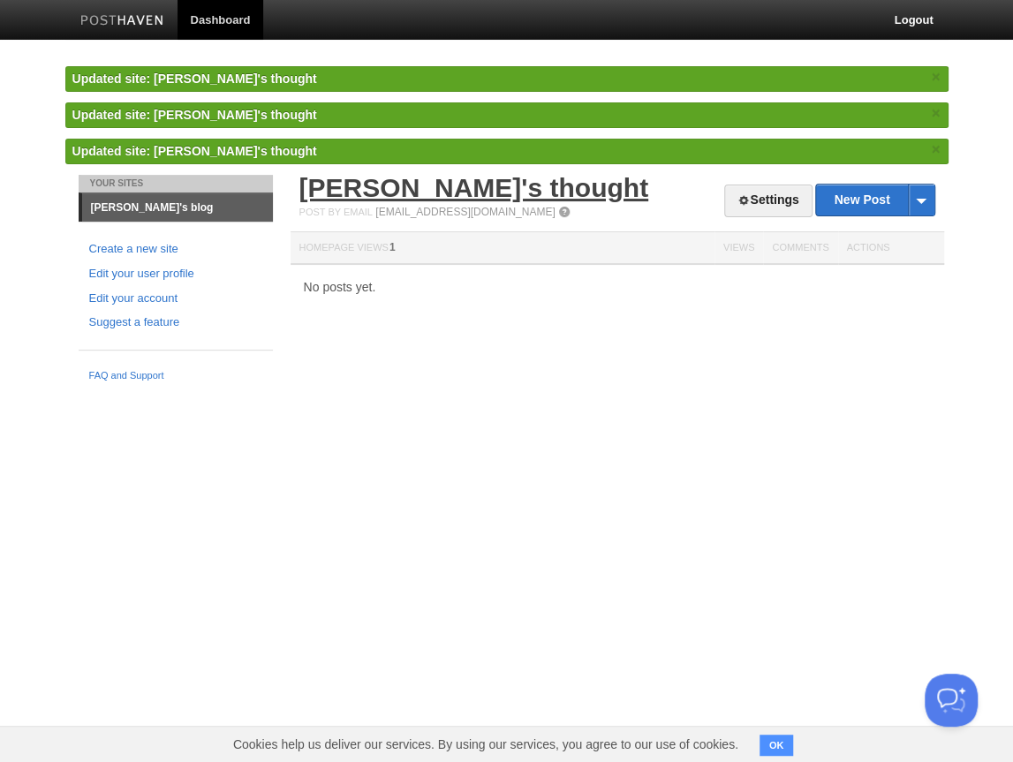
click at [405, 184] on link "Hyunwon's thought" at bounding box center [473, 187] width 349 height 29
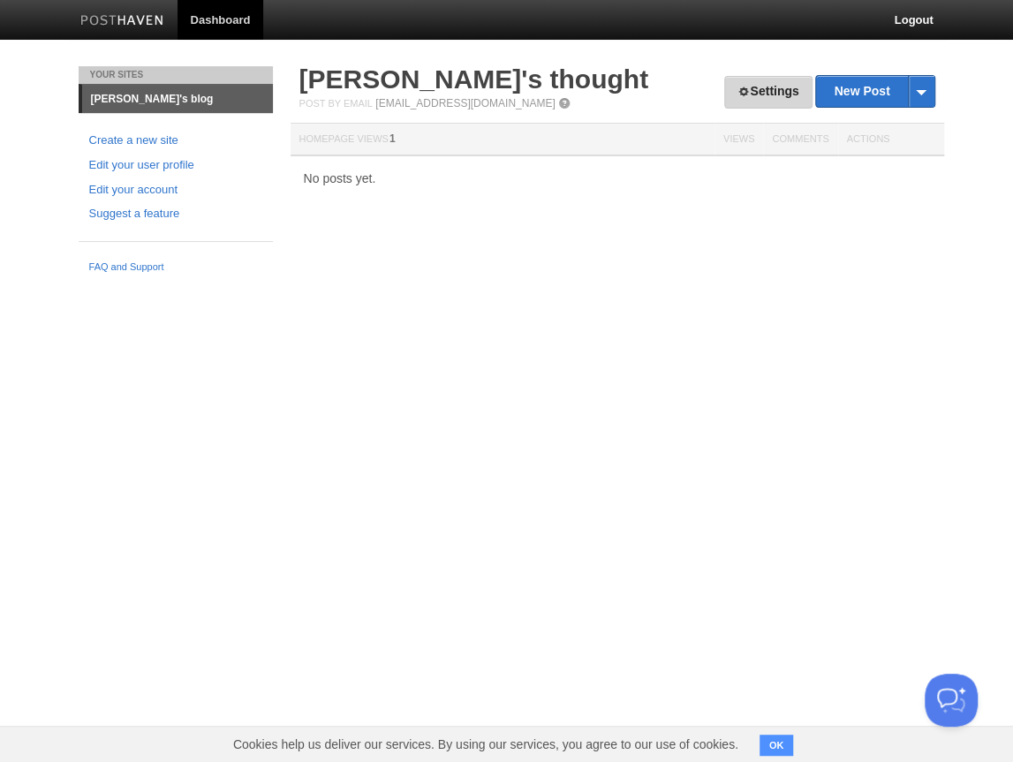
click at [753, 97] on link "Settings" at bounding box center [767, 92] width 87 height 33
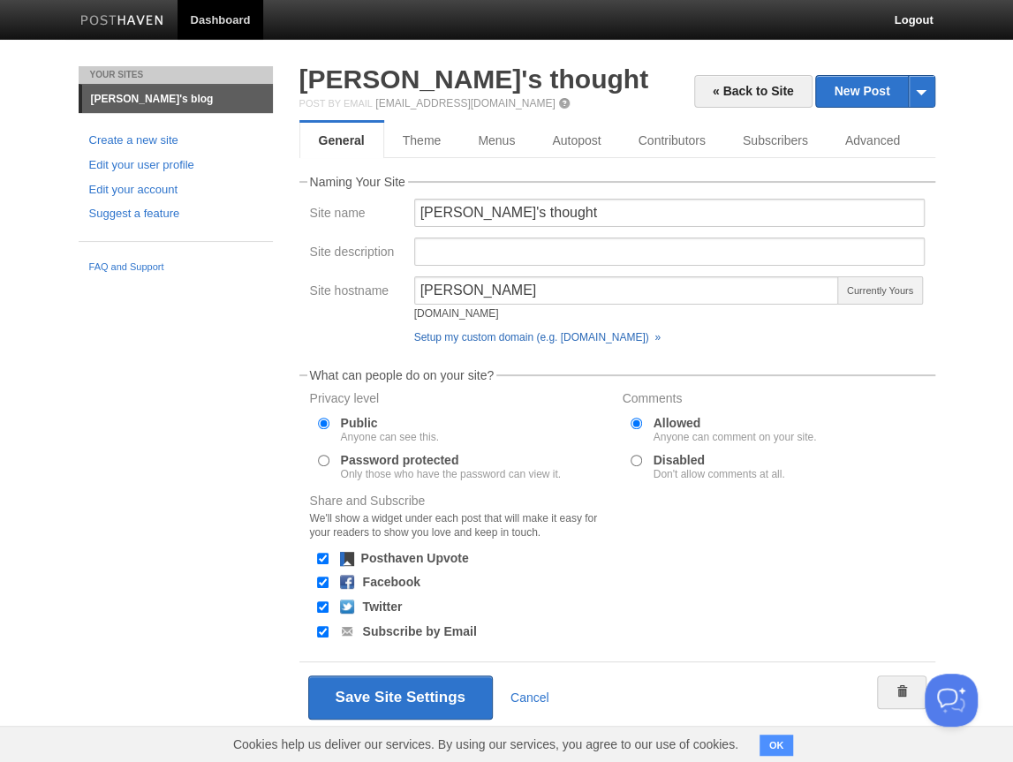
click at [481, 337] on link "Setup my custom domain (e.g. blog.yourdomain.com) »" at bounding box center [537, 337] width 246 height 12
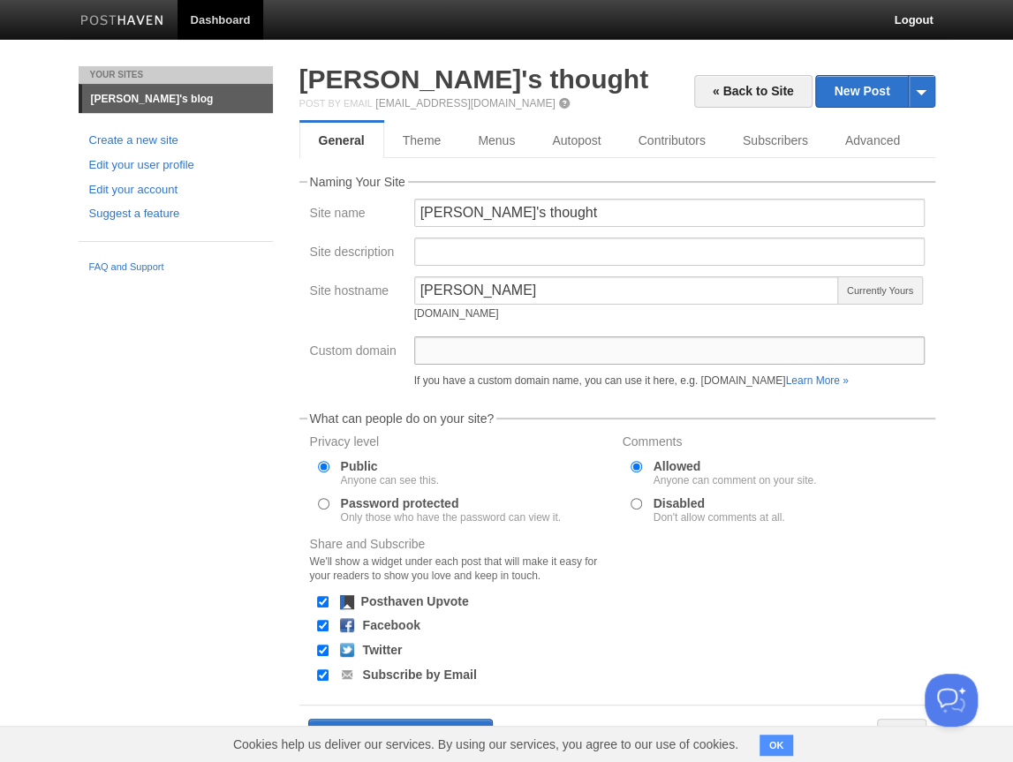
click at [487, 353] on input "Custom domain" at bounding box center [669, 351] width 511 height 28
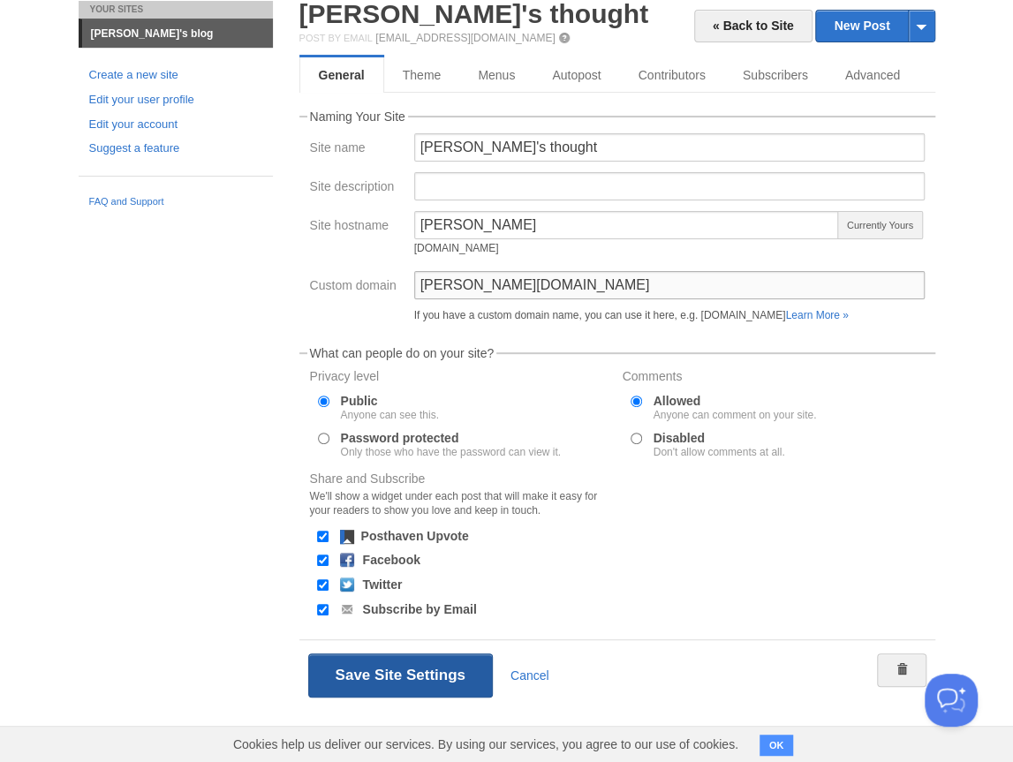
type input "hyunwon.blog"
click at [416, 669] on button "Save Site Settings" at bounding box center [400, 676] width 185 height 44
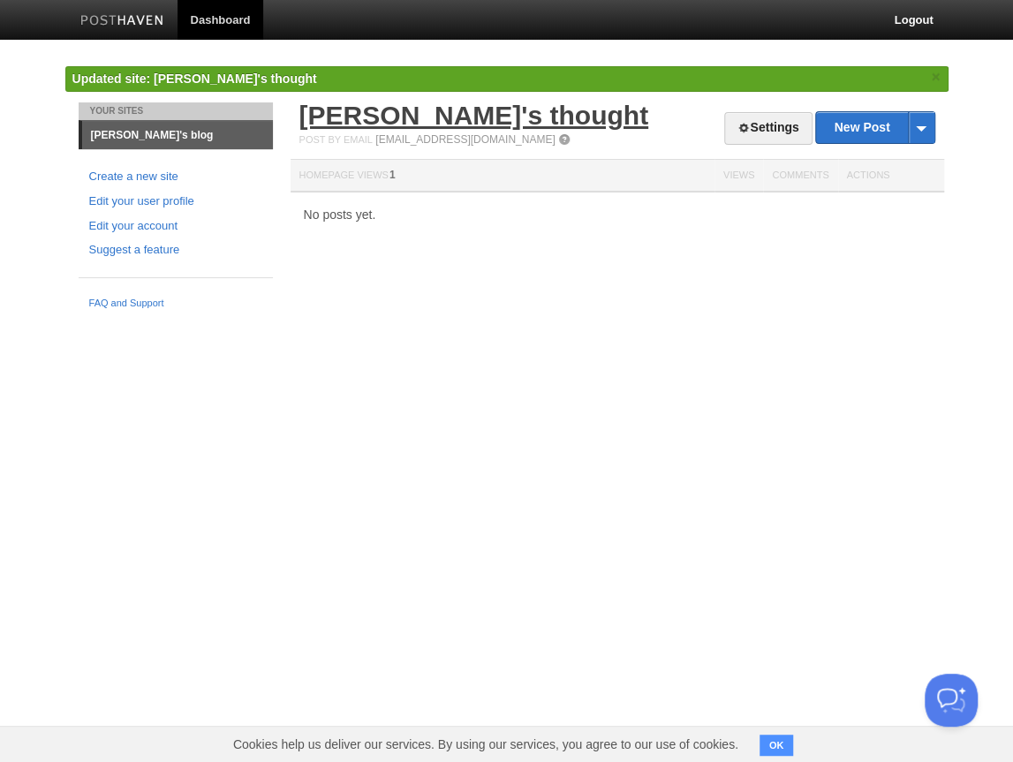
click at [375, 121] on link "Hyunwon's thought" at bounding box center [473, 115] width 349 height 29
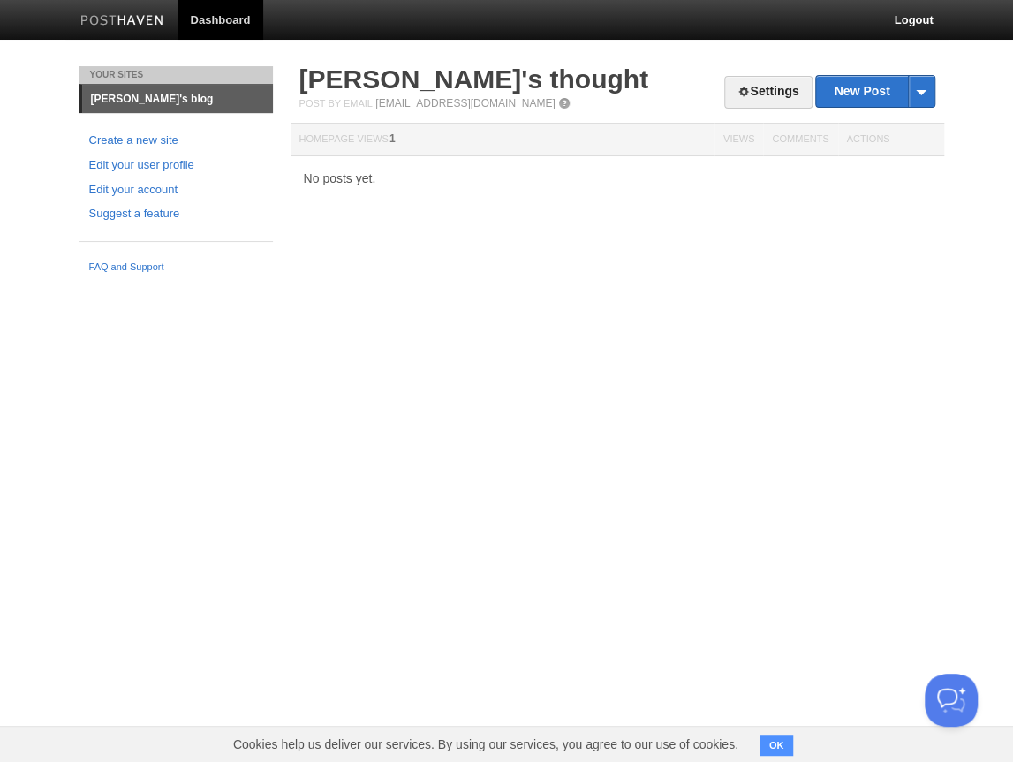
drag, startPoint x: 367, startPoint y: 181, endPoint x: 612, endPoint y: 136, distance: 249.7
click at [367, 181] on div "No posts yet." at bounding box center [618, 178] width 654 height 12
click at [931, 95] on span at bounding box center [921, 91] width 26 height 31
click at [801, 91] on link "Settings" at bounding box center [767, 92] width 87 height 33
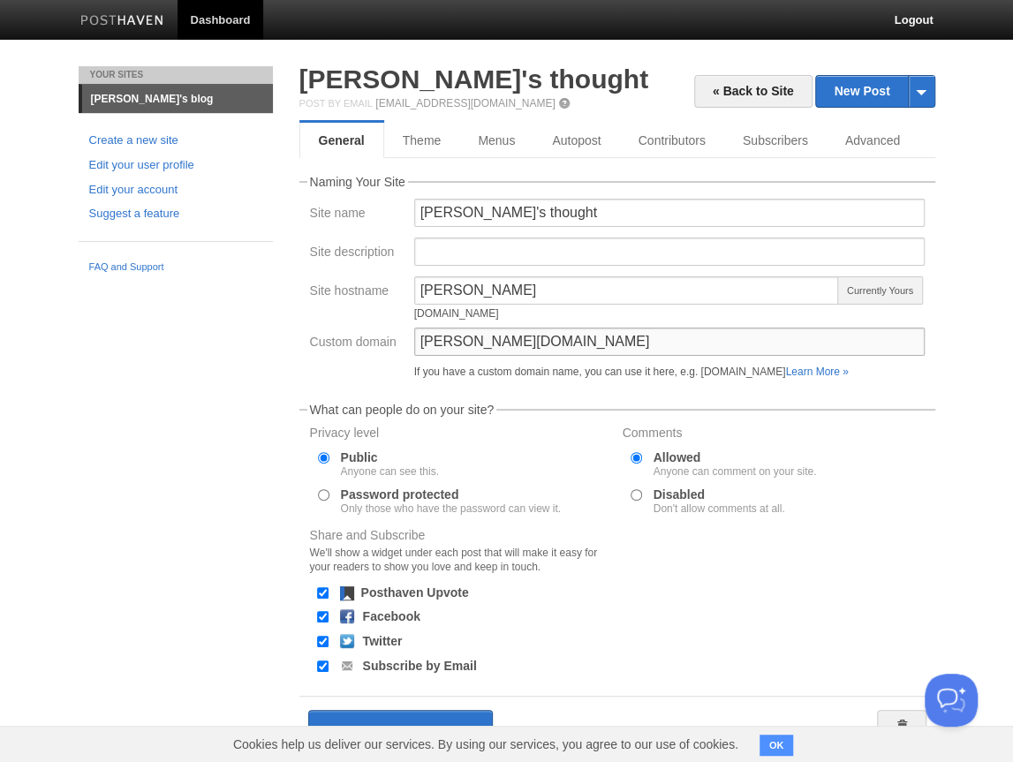
drag, startPoint x: 602, startPoint y: 353, endPoint x: 380, endPoint y: 345, distance: 221.8
click at [380, 345] on div "Custom domain hyunwon.blog If you have a custom domain name, you can use it her…" at bounding box center [617, 357] width 625 height 58
click at [259, 365] on div "Your Sites Hyunwon's blog Create a new site Edit your user profile Edit your ac…" at bounding box center [506, 442] width 883 height 753
click at [880, 138] on link "Advanced" at bounding box center [875, 140] width 96 height 35
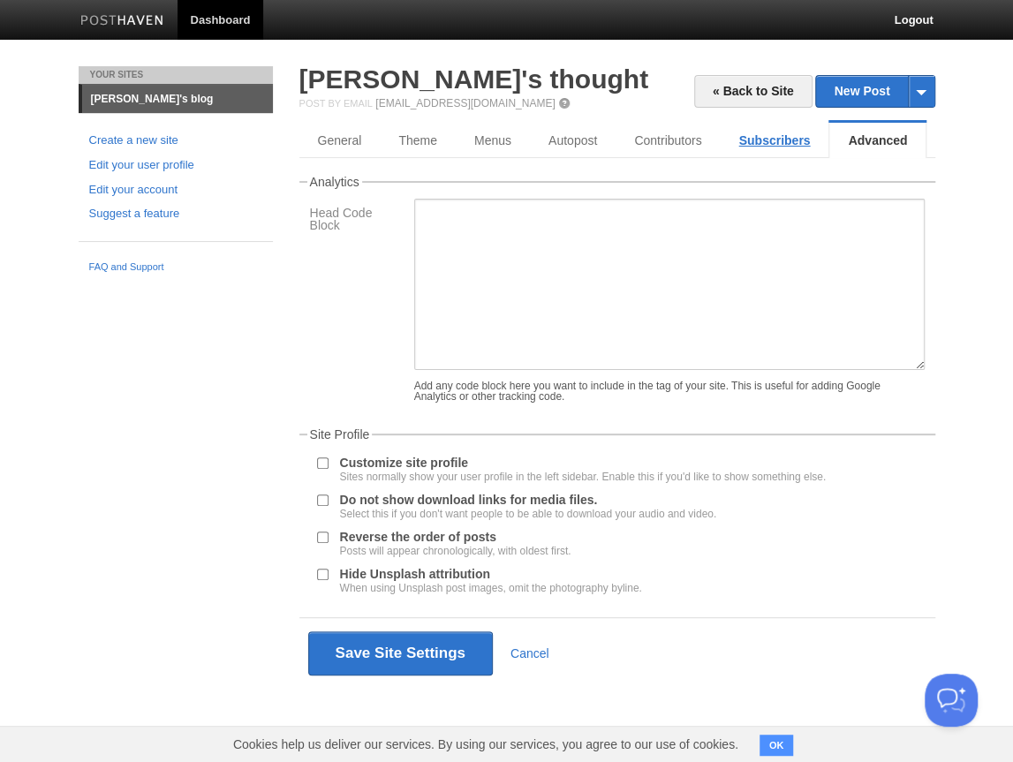
click at [768, 144] on link "Subscribers" at bounding box center [774, 140] width 109 height 35
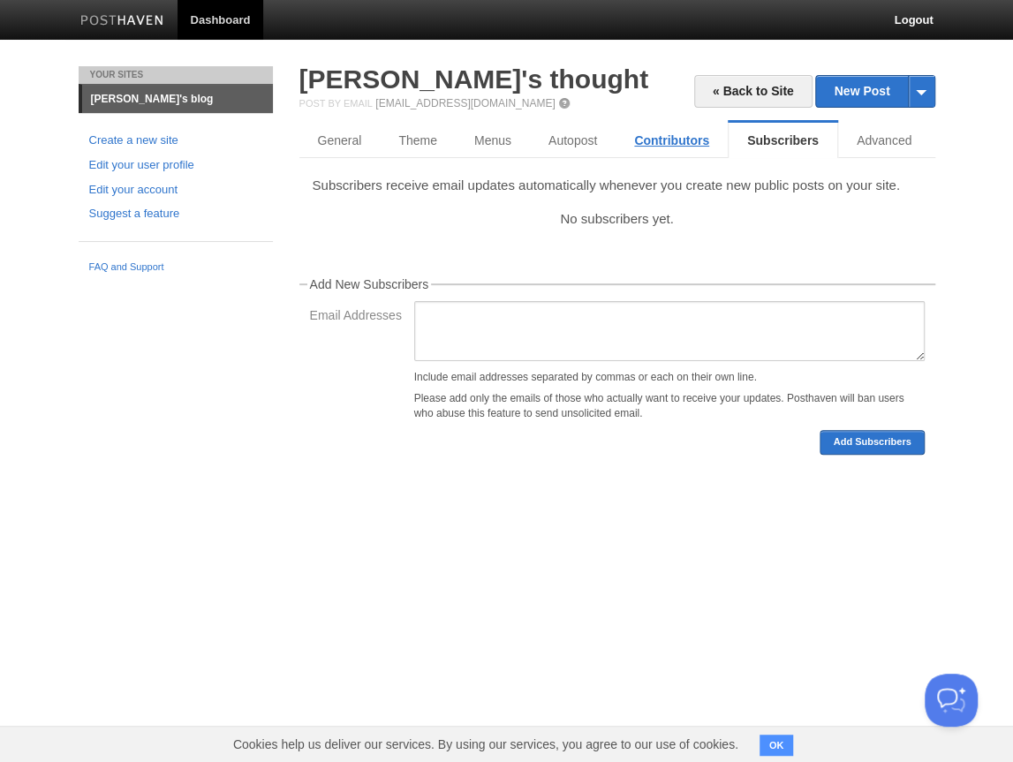
click at [703, 145] on link "Contributors" at bounding box center [672, 140] width 112 height 35
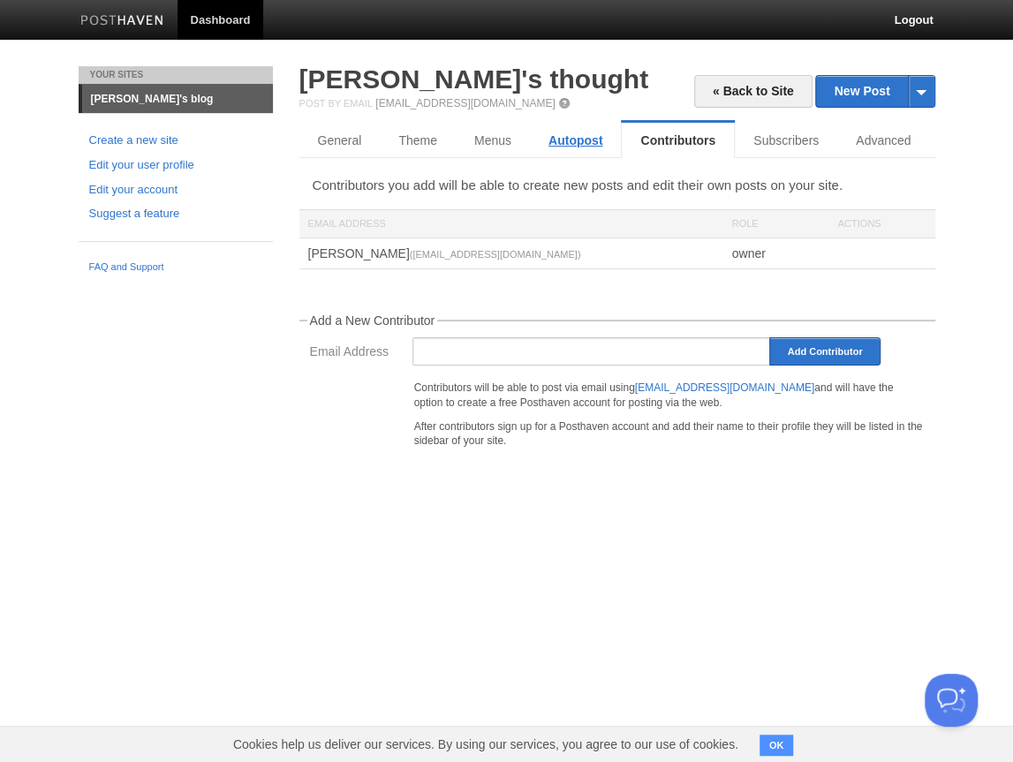
click at [598, 146] on link "Autopost" at bounding box center [575, 140] width 91 height 35
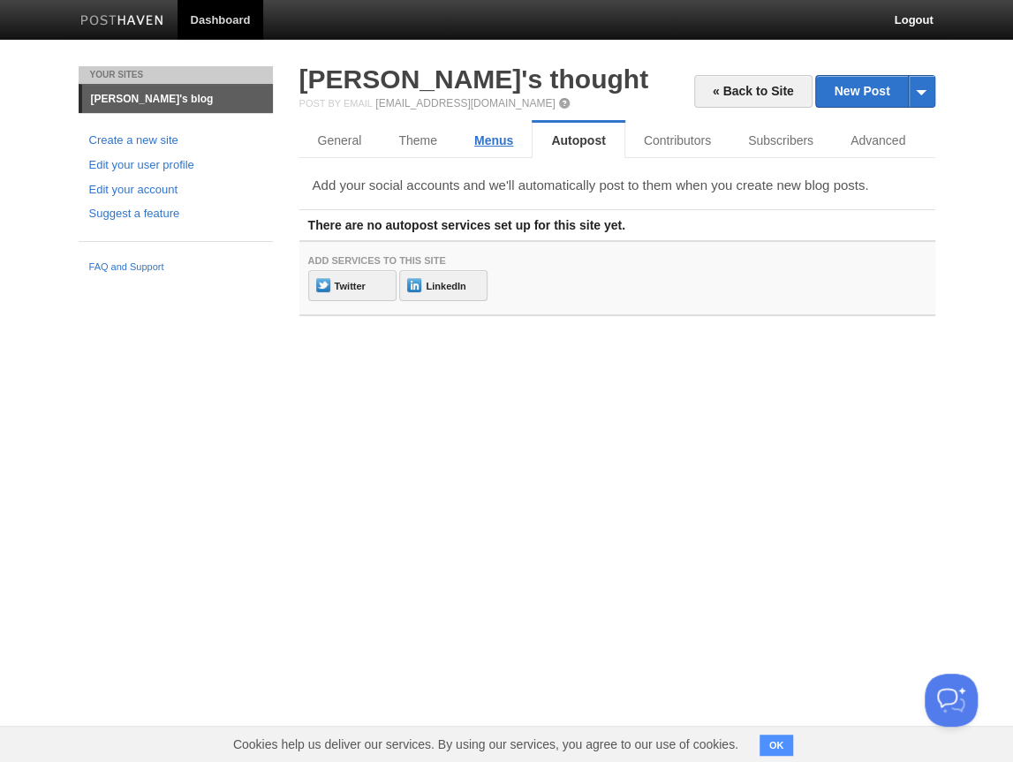
click at [482, 143] on link "Menus" at bounding box center [494, 140] width 76 height 35
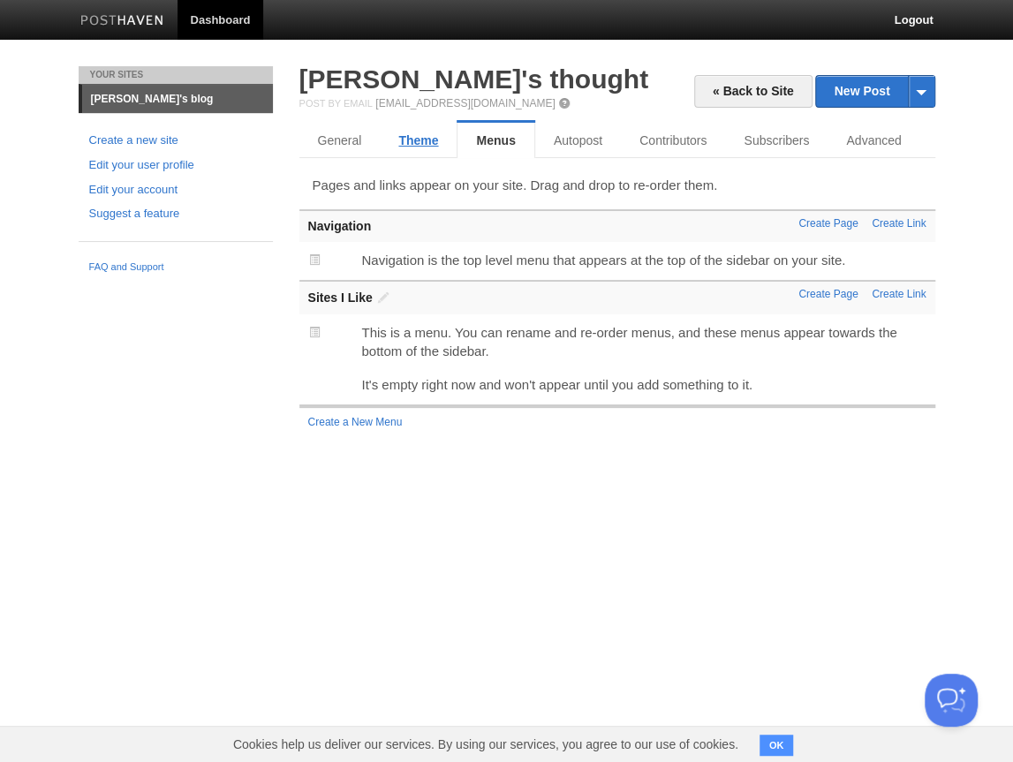
click at [406, 143] on link "Theme" at bounding box center [418, 140] width 77 height 35
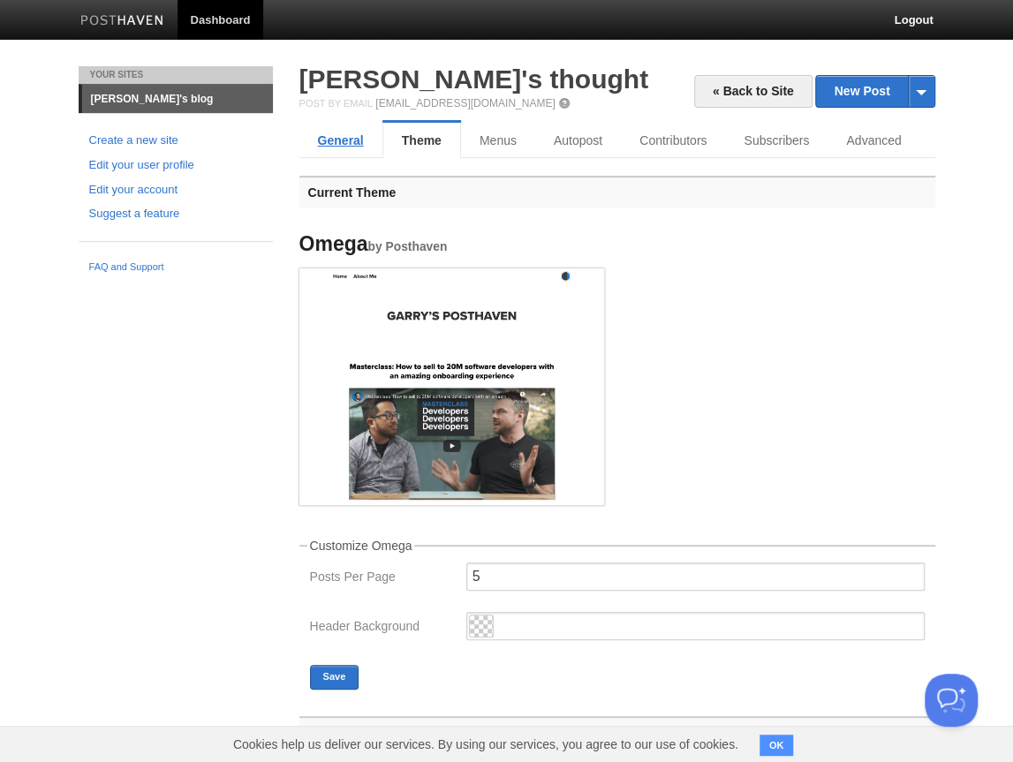
click at [325, 140] on link "General" at bounding box center [340, 140] width 83 height 35
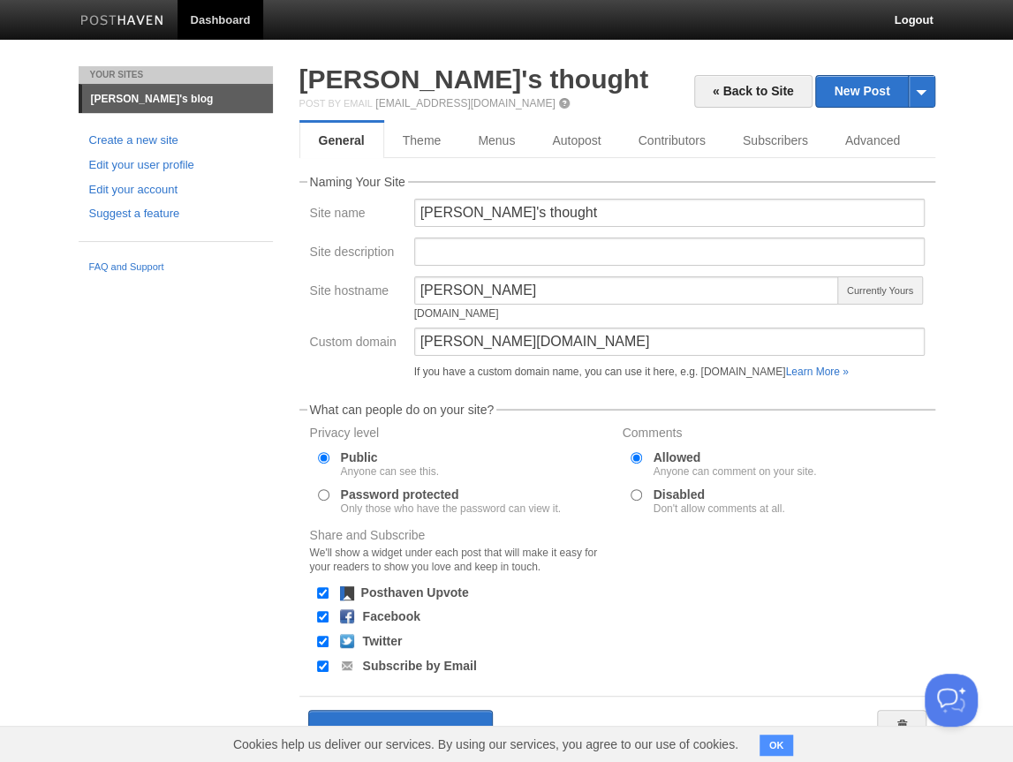
drag, startPoint x: 544, startPoint y: 312, endPoint x: 405, endPoint y: 312, distance: 138.7
click at [405, 312] on div "Site hostname hyunwon hyunwon.posthaven.com Currently Yours" at bounding box center [617, 301] width 625 height 51
copy div "hyunwon.posthaven.com"
click at [437, 68] on link "Hyunwon's thought" at bounding box center [473, 78] width 349 height 29
click at [508, 344] on input "hyunwon.blog" at bounding box center [669, 342] width 511 height 28
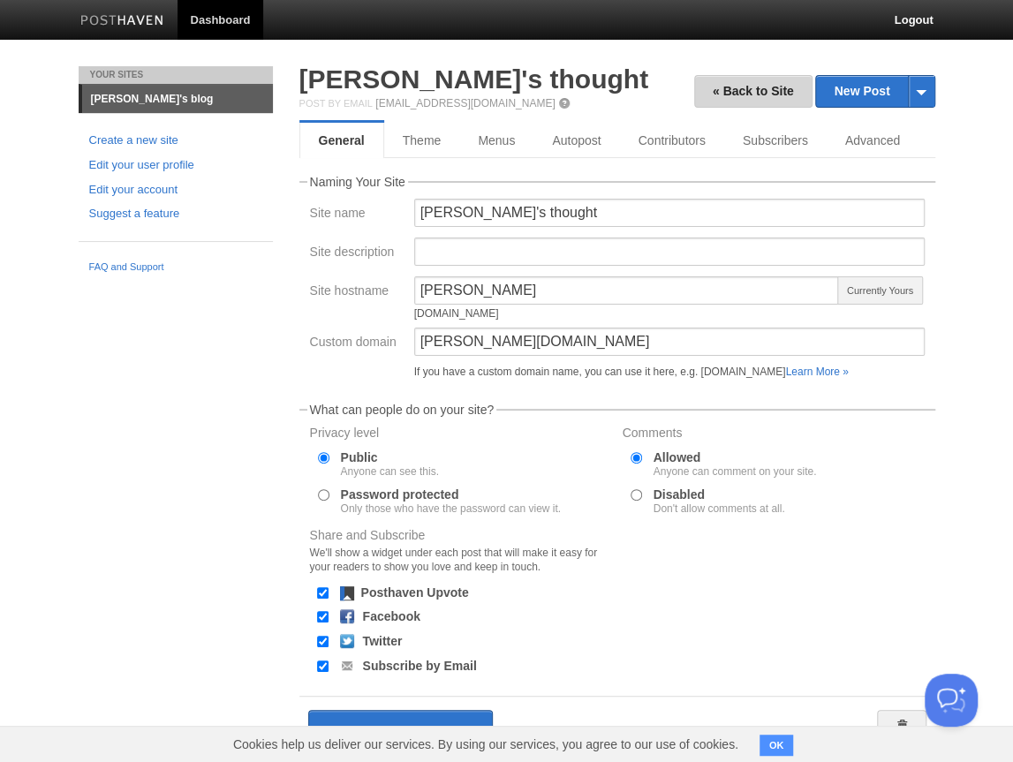
click at [751, 95] on link "« Back to Site" at bounding box center [753, 91] width 118 height 33
